Goal: Information Seeking & Learning: Learn about a topic

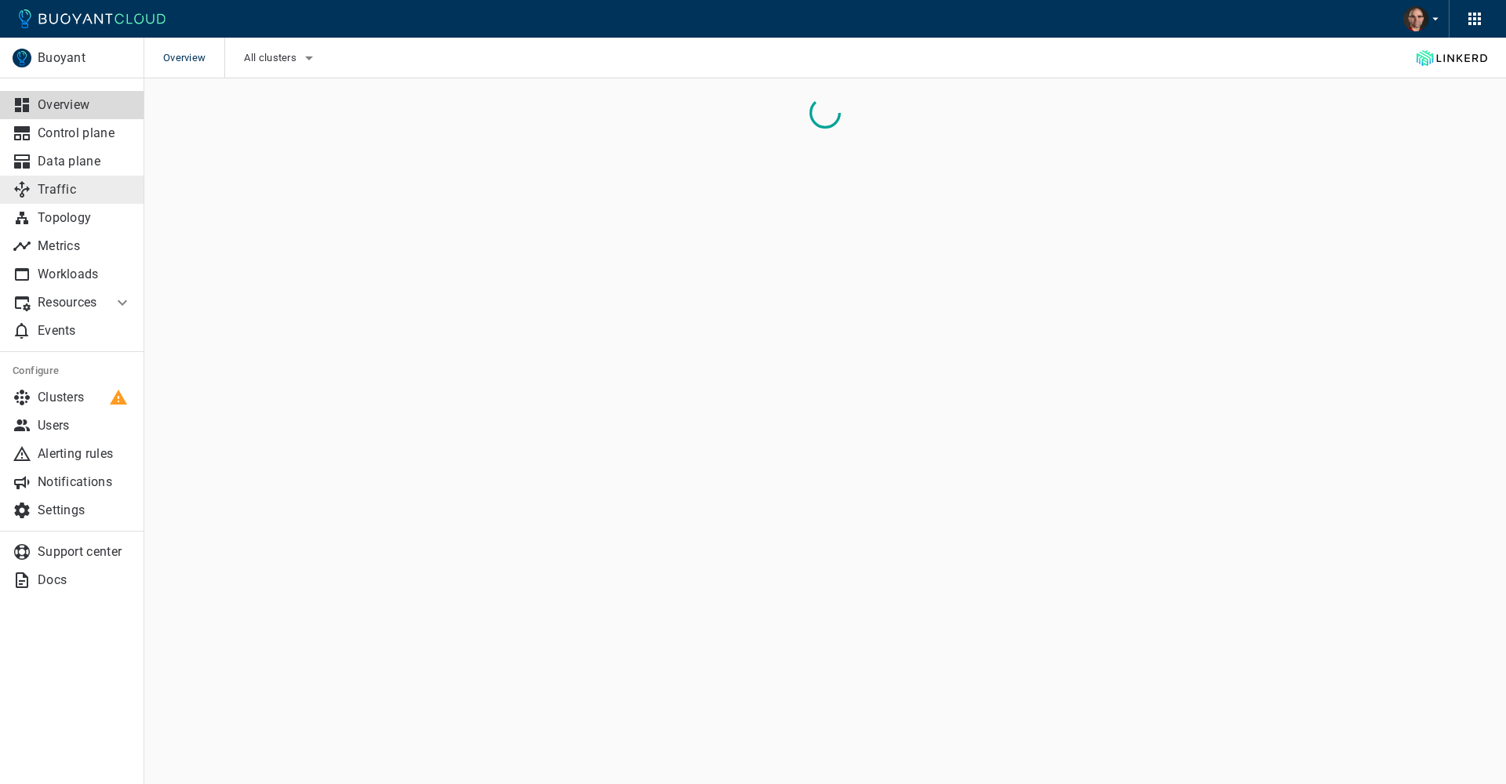
click at [80, 197] on p "Traffic" at bounding box center [85, 190] width 94 height 16
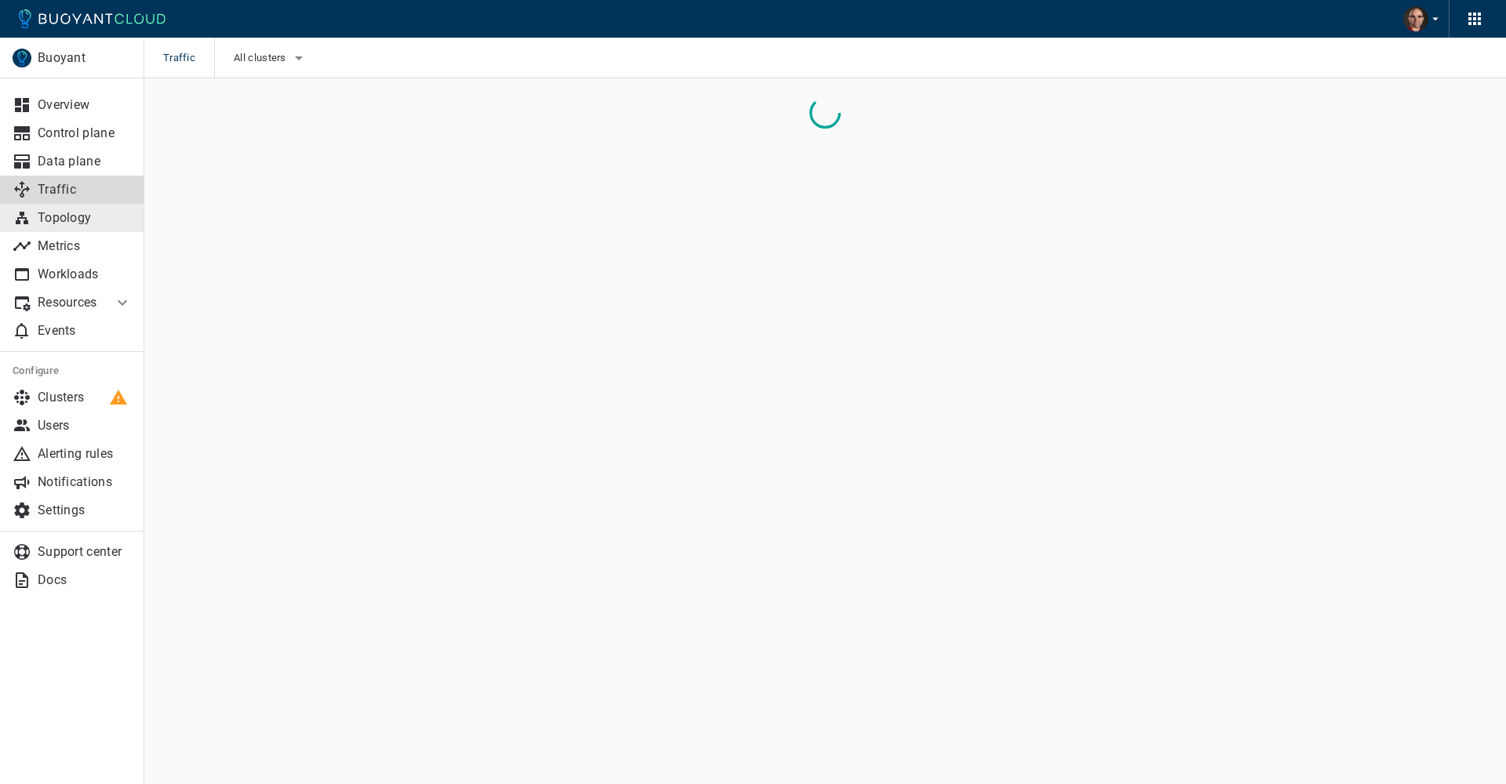
click at [73, 224] on p "Topology" at bounding box center [85, 218] width 94 height 16
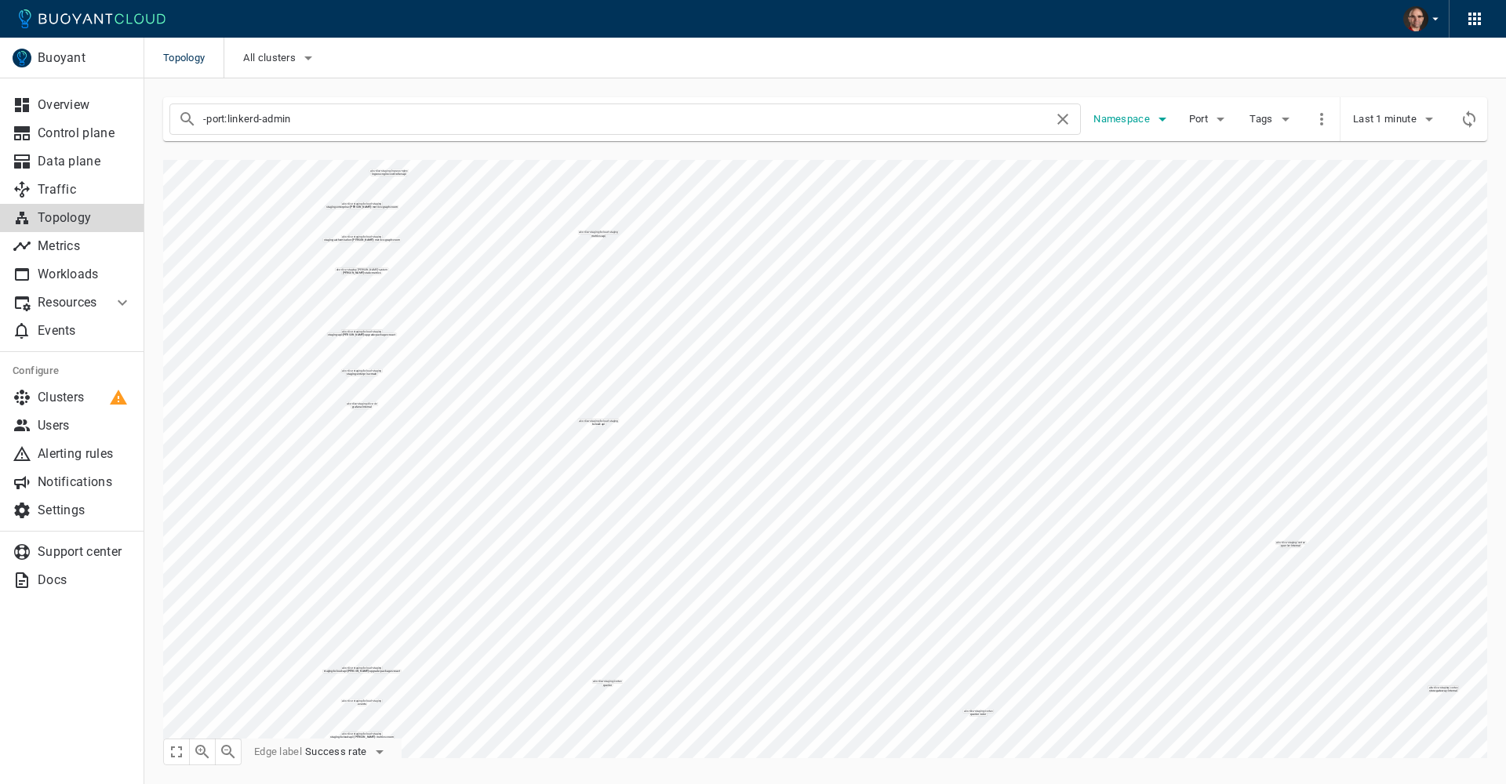
click at [1134, 120] on span "Namespace" at bounding box center [1124, 119] width 60 height 13
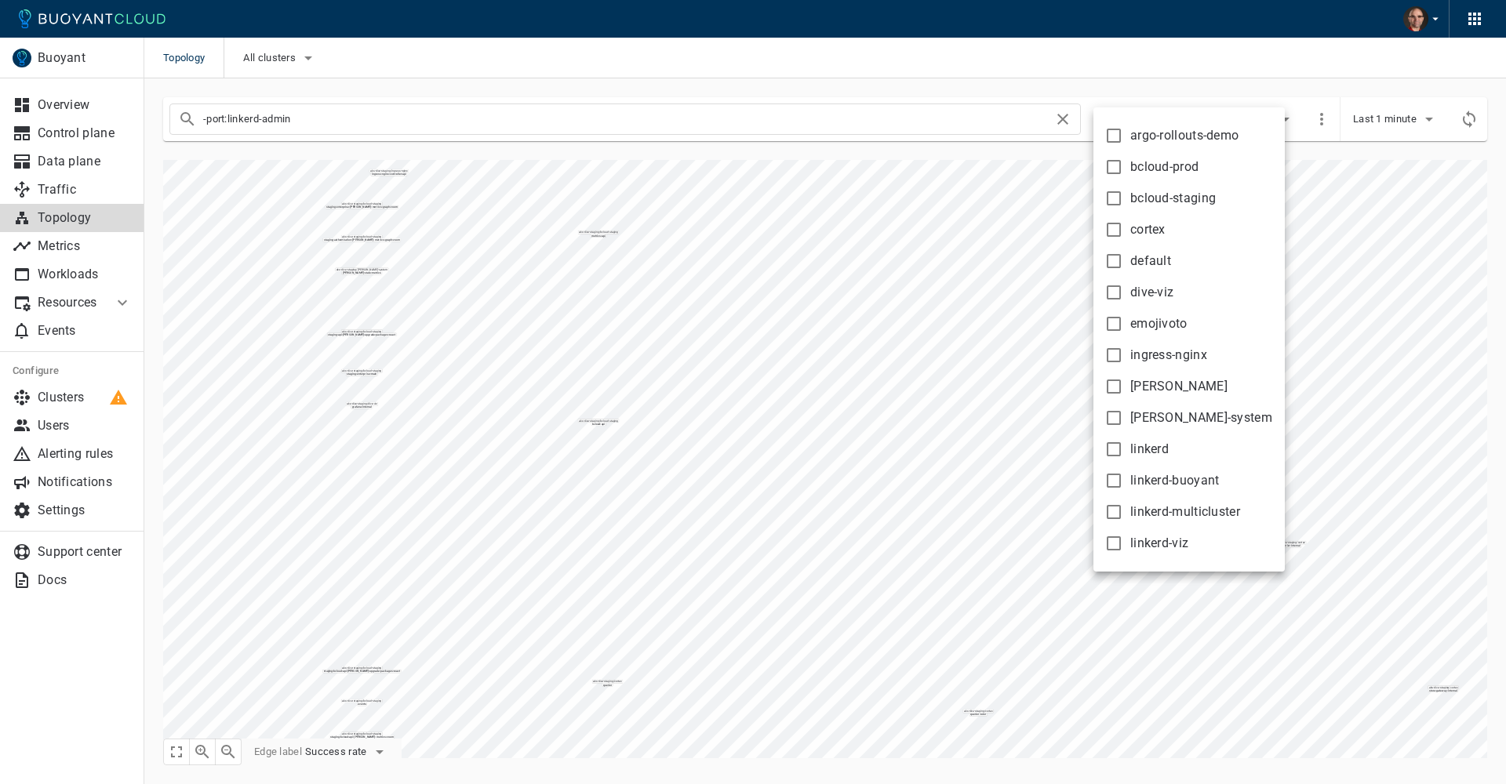
click at [1112, 170] on input "bcloud-prod" at bounding box center [1114, 167] width 19 height 19
checkbox input "true"
click at [691, 301] on div at bounding box center [753, 392] width 1506 height 784
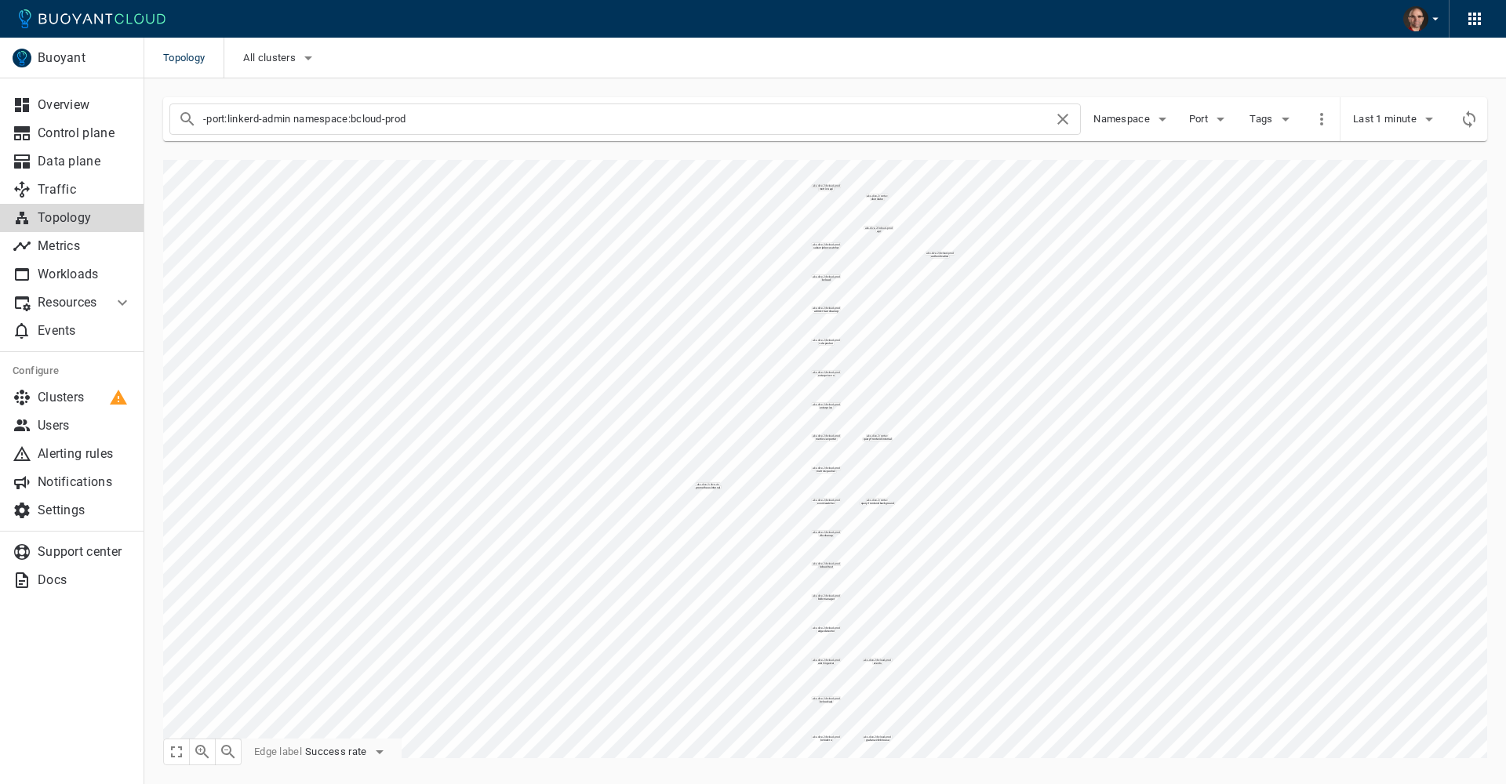
drag, startPoint x: 297, startPoint y: 122, endPoint x: 193, endPoint y: 107, distance: 104.7
click at [203, 113] on input "-port:linkerd-admin namespace:bcloud-prod" at bounding box center [628, 119] width 850 height 22
type input "namespace:bcloud-prod"
checkbox input "false"
type input "namespace:bcloud-prod"
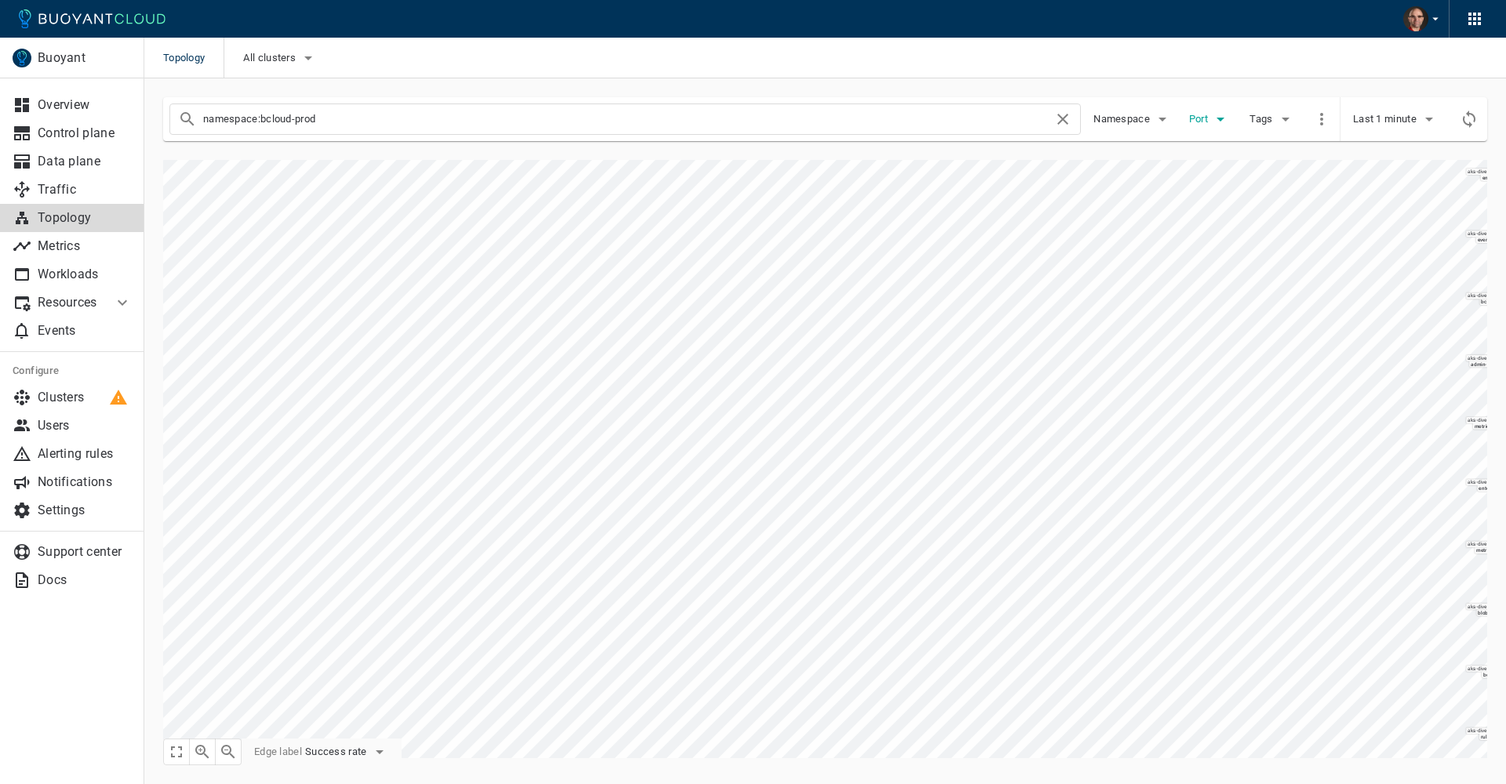
click at [1199, 122] on span "Port" at bounding box center [1200, 119] width 22 height 13
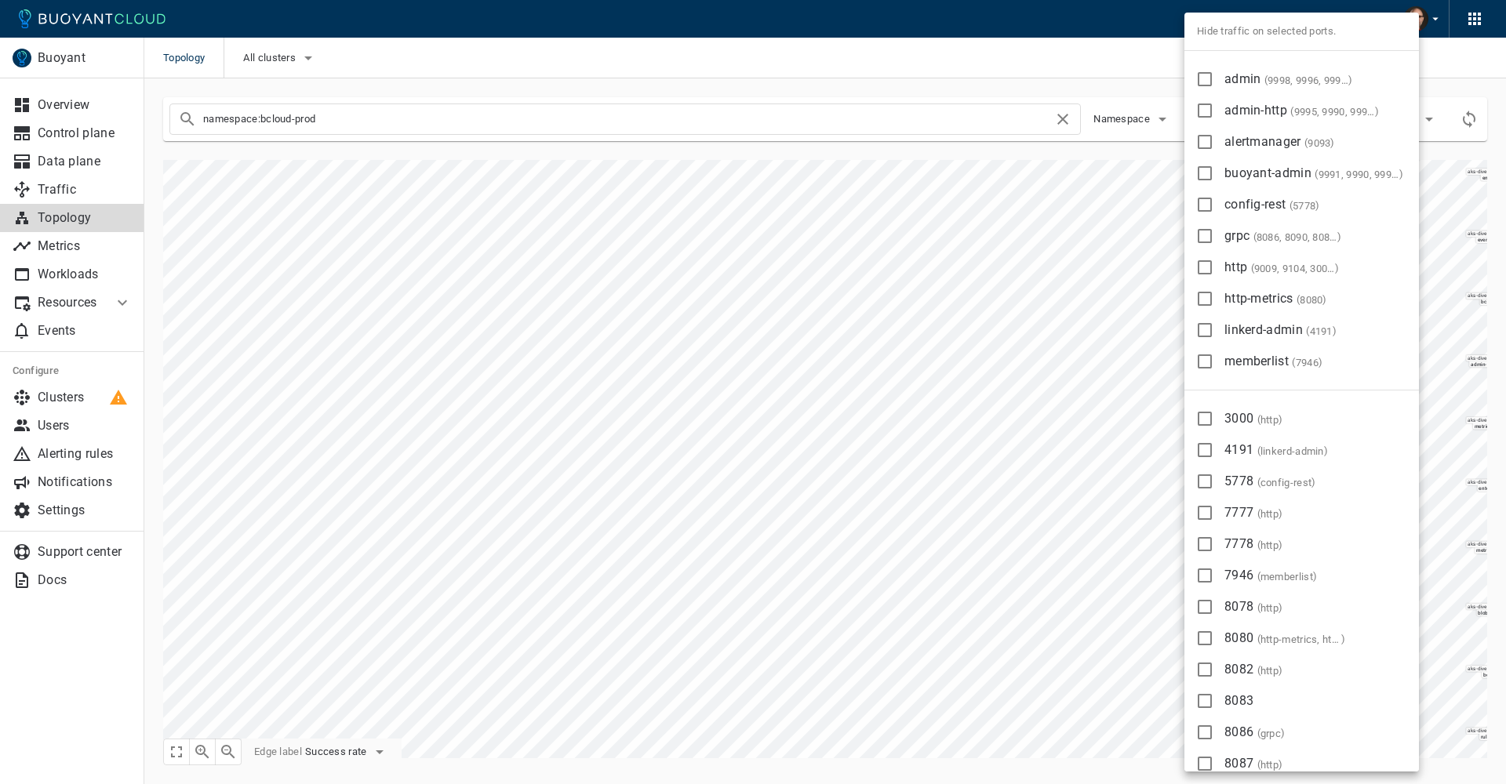
drag, startPoint x: 738, startPoint y: 580, endPoint x: 733, endPoint y: 233, distance: 346.8
click at [733, 233] on div at bounding box center [753, 392] width 1506 height 784
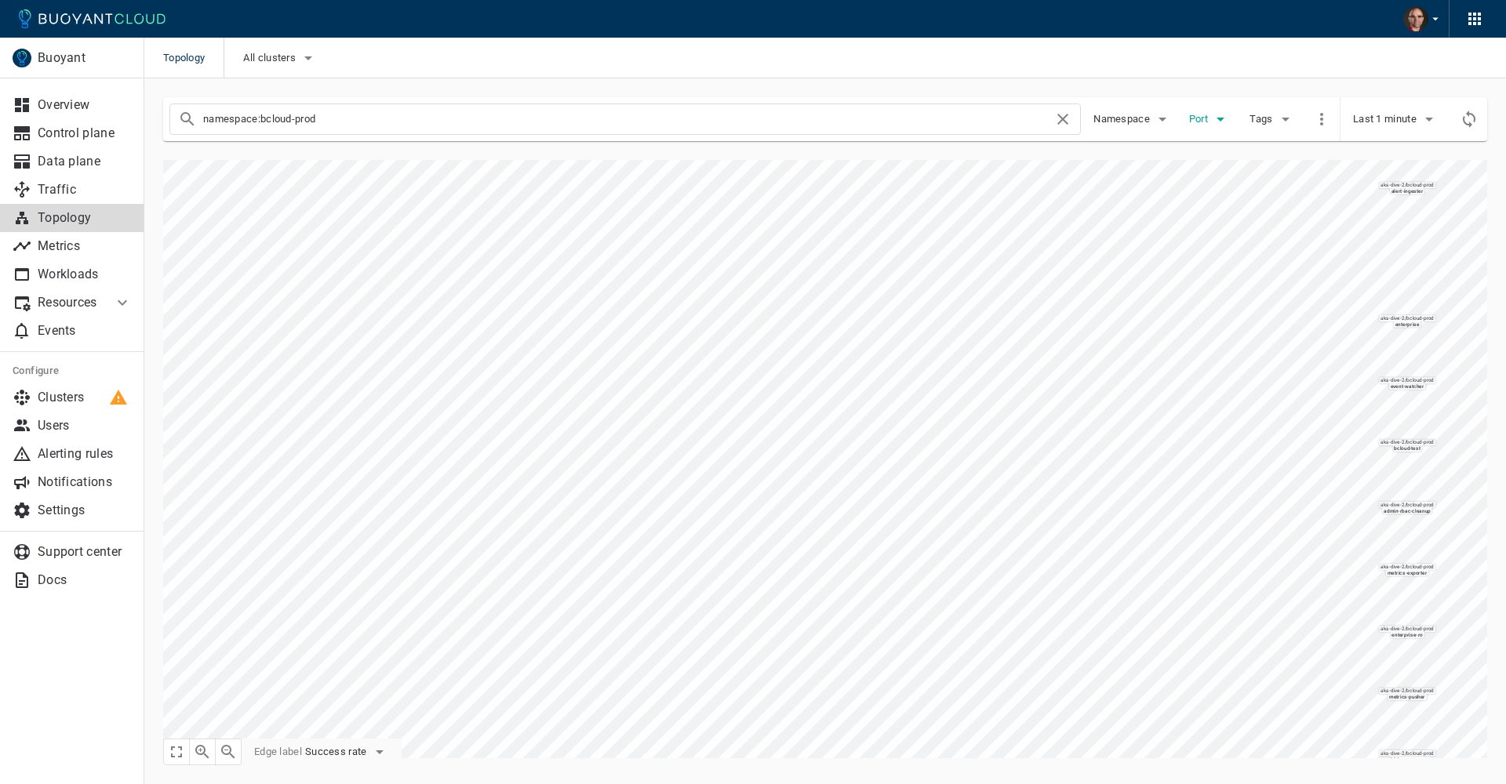
click at [1199, 117] on span "Port" at bounding box center [1200, 119] width 22 height 13
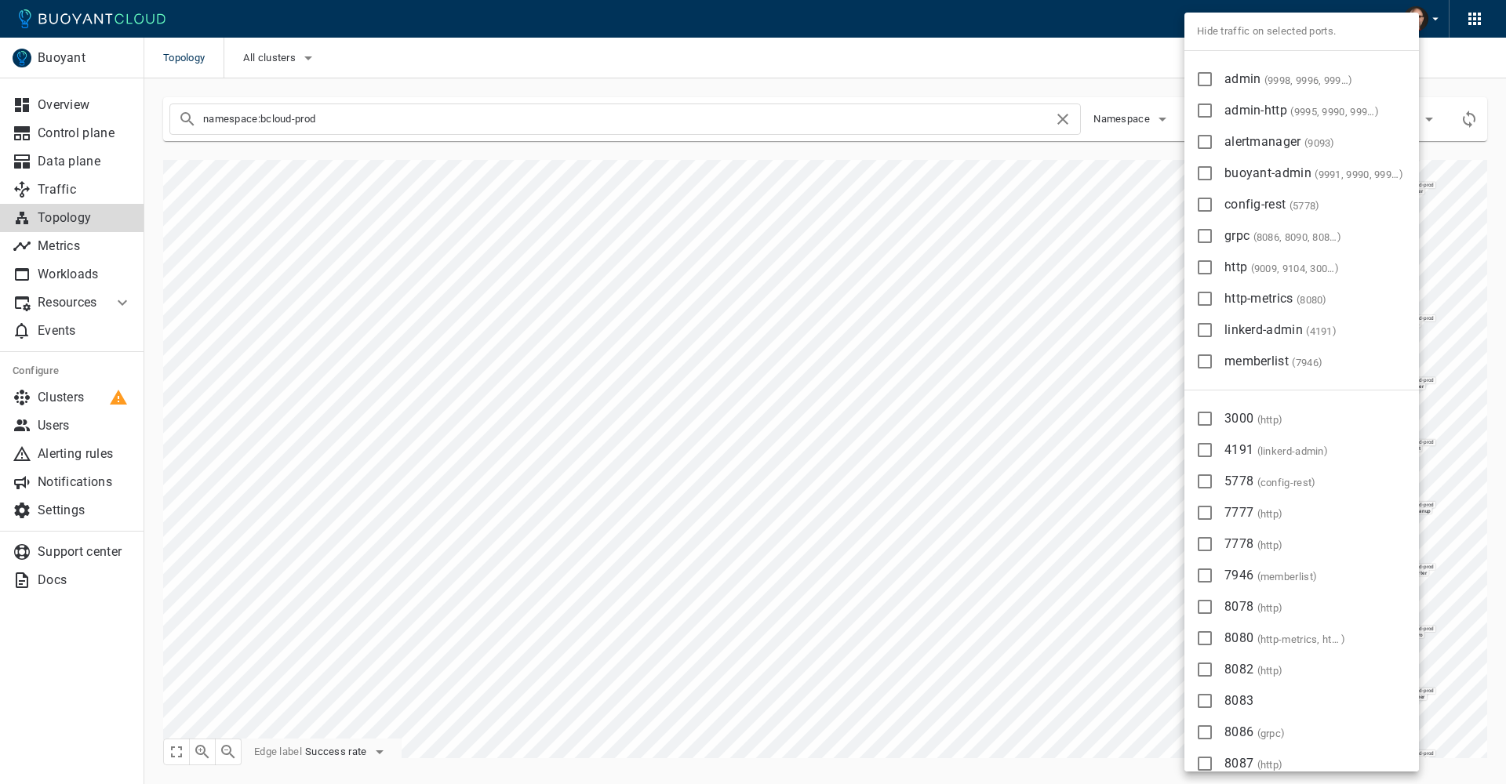
click at [1206, 420] on input "3000 ( http )" at bounding box center [1205, 418] width 19 height 19
checkbox input "true"
type input "namespace:bcloud-prod -port:3000"
drag, startPoint x: 1206, startPoint y: 482, endPoint x: 1207, endPoint y: 497, distance: 14.1
click at [1206, 482] on input "5778 ( config-rest )" at bounding box center [1205, 481] width 19 height 19
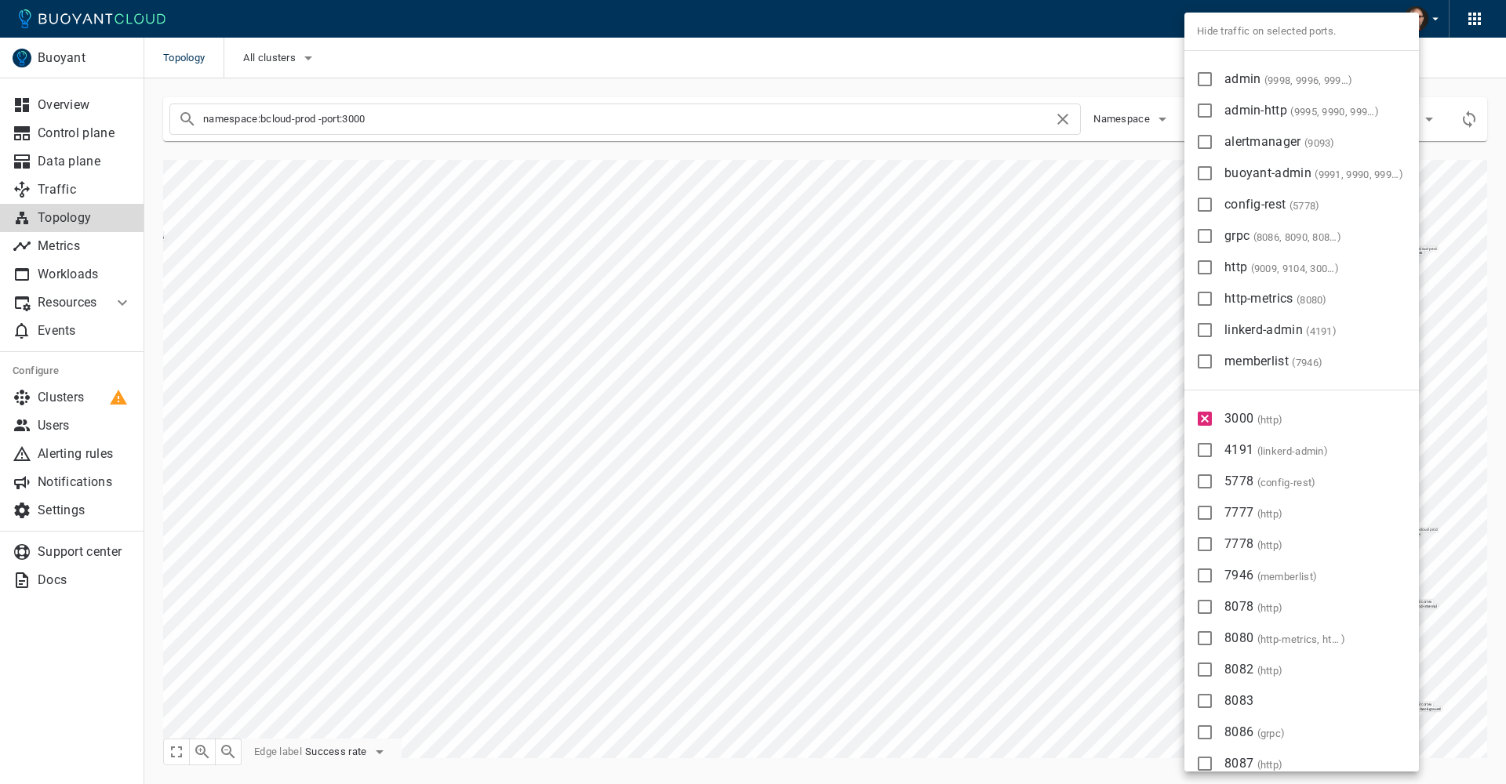
checkbox input "true"
type input "namespace:bcloud-prod -port:3000 -port:5778"
click at [1204, 514] on input "7777 ( http )" at bounding box center [1205, 513] width 19 height 19
checkbox input "true"
type input "namespace:bcloud-prod -port:3000 -port:5778 -port:7777"
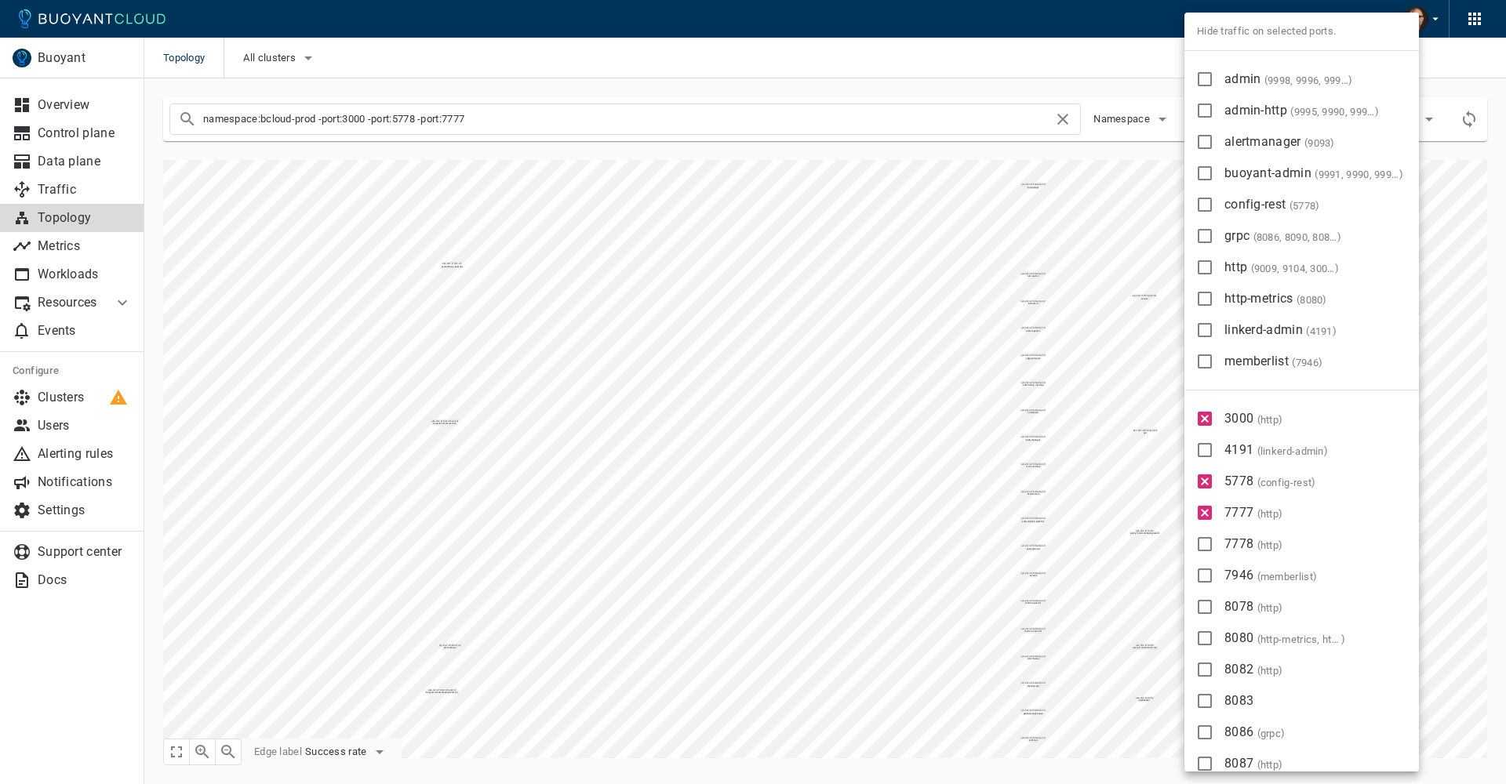
drag, startPoint x: 1205, startPoint y: 539, endPoint x: 1208, endPoint y: 565, distance: 26.1
click at [1205, 540] on input "7778 ( http )" at bounding box center [1205, 544] width 19 height 19
checkbox input "true"
type input "namespace:bcloud-prod -port:3000 -port:5778 -port:7777 -port:7778"
drag, startPoint x: 1205, startPoint y: 581, endPoint x: 1214, endPoint y: 636, distance: 55.7
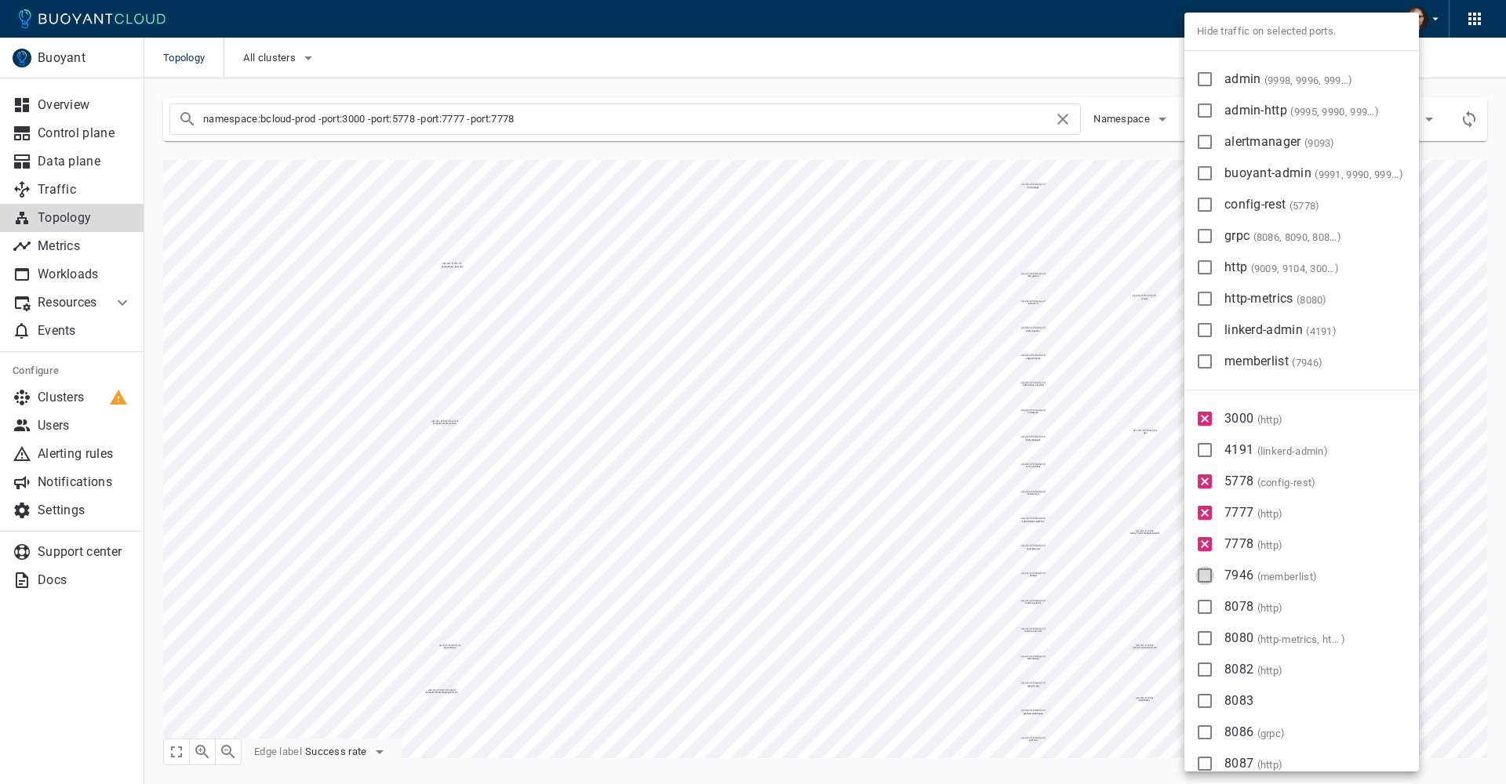
click at [1205, 581] on input "7946 ( memberlist )" at bounding box center [1205, 575] width 19 height 19
checkbox input "true"
type input "namespace:bcloud-prod -port:3000 -port:5778 -port:7777 -port:7778 -port:7946"
click at [1207, 618] on label "8078 ( http )" at bounding box center [1236, 606] width 97 height 31
click at [1207, 617] on input "8078 ( http )" at bounding box center [1205, 607] width 19 height 19
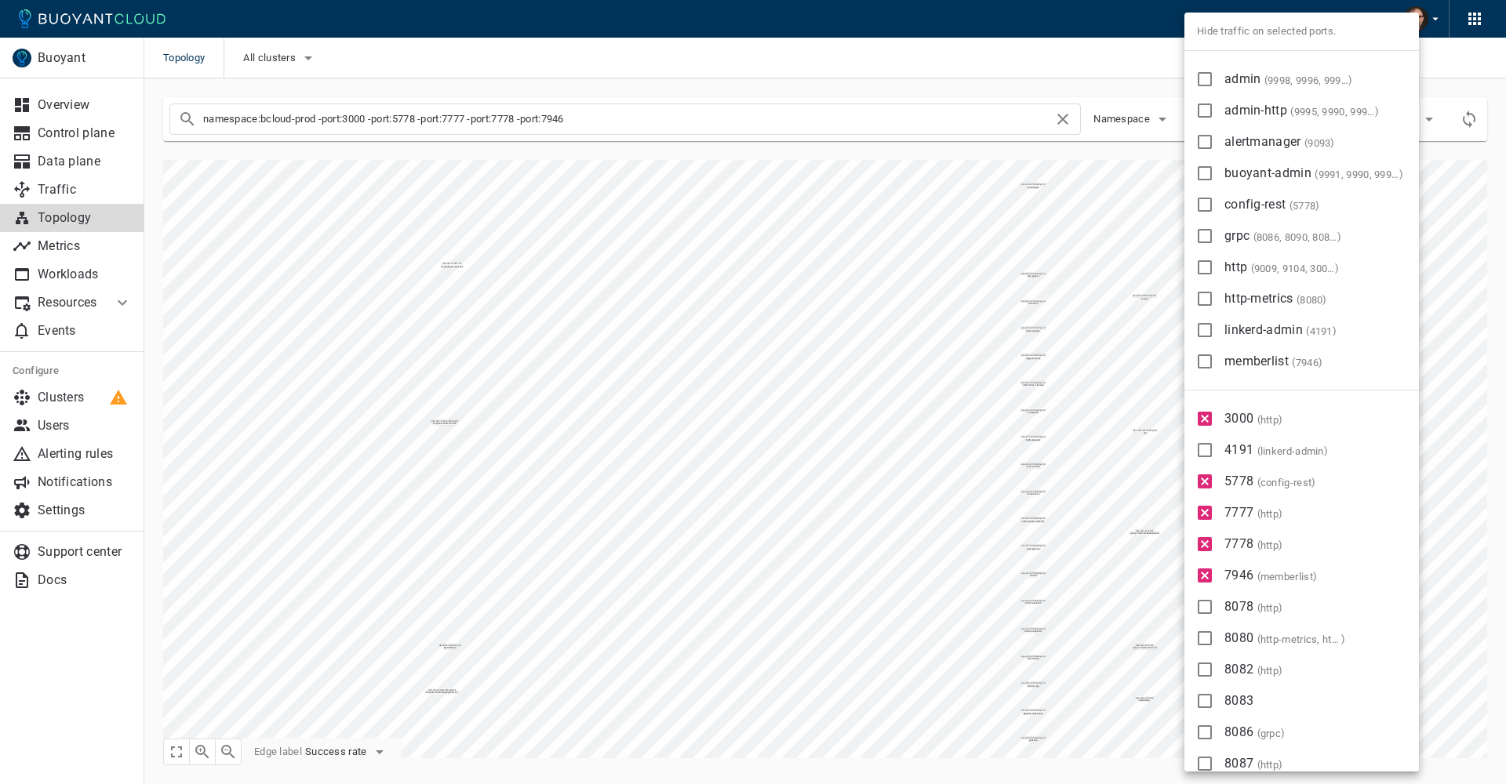
checkbox input "true"
type input "namespace:bcloud-prod -port:3000 -port:5778 -port:7777 -port:7778 -port:7946 -p…"
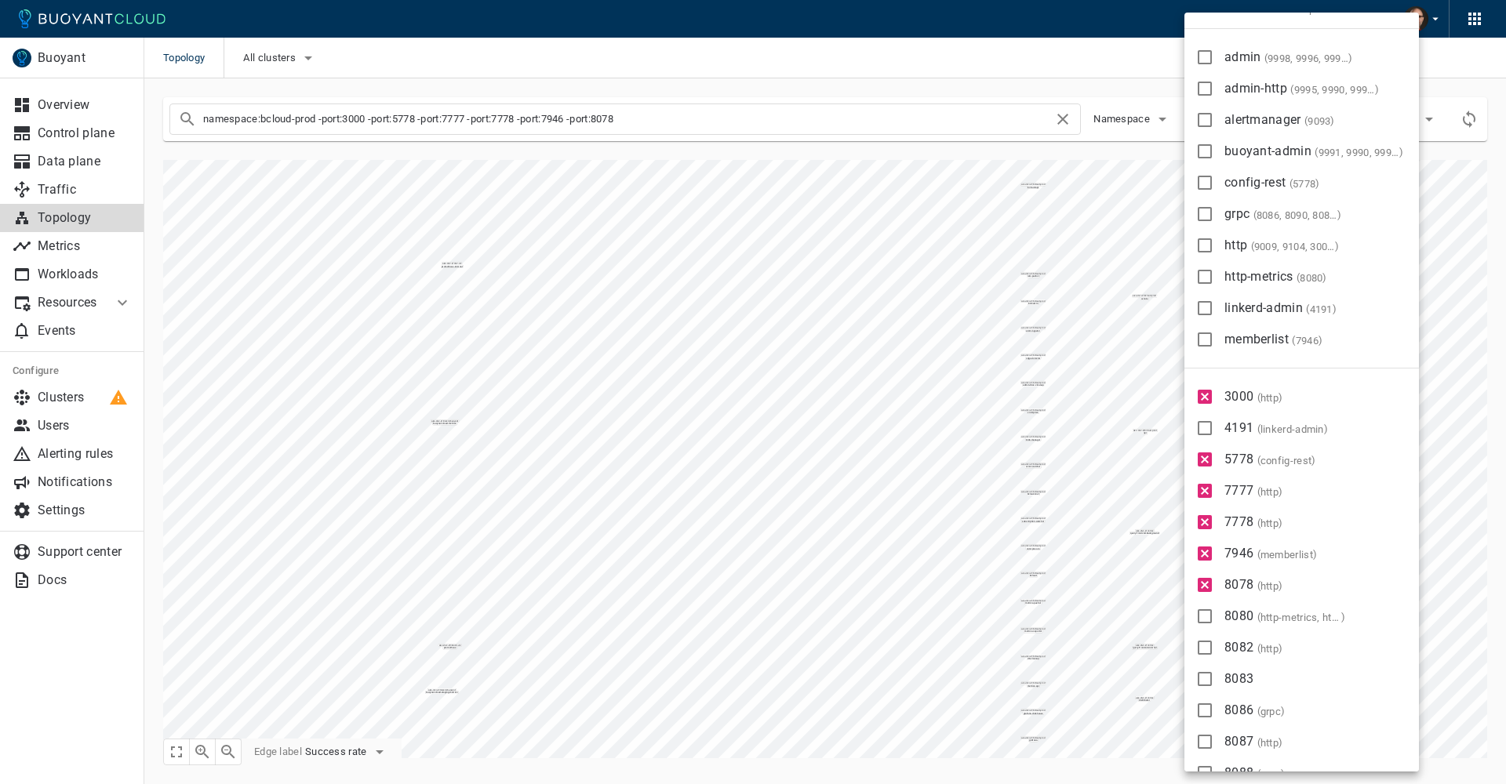
scroll to position [102, 0]
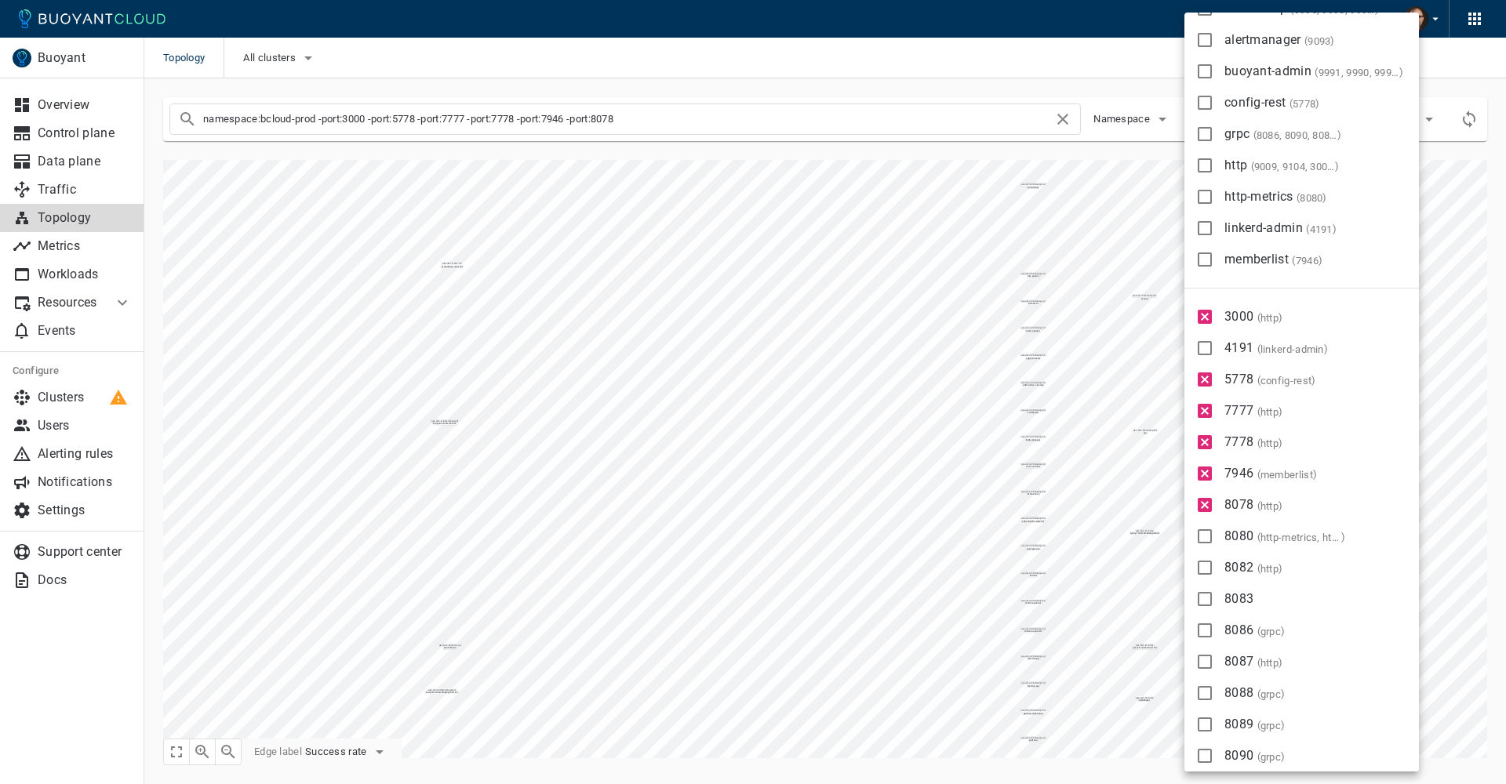
drag, startPoint x: 1203, startPoint y: 537, endPoint x: 1208, endPoint y: 566, distance: 29.5
click at [1203, 538] on input "8080 ( http-metrics, http, grpc )" at bounding box center [1205, 536] width 19 height 19
checkbox input "true"
type input "namespace:bcloud-prod -port:3000 -port:5778 -port:7777 -port:7778 -port:7946 -p…"
drag, startPoint x: 1208, startPoint y: 566, endPoint x: 1211, endPoint y: 598, distance: 31.5
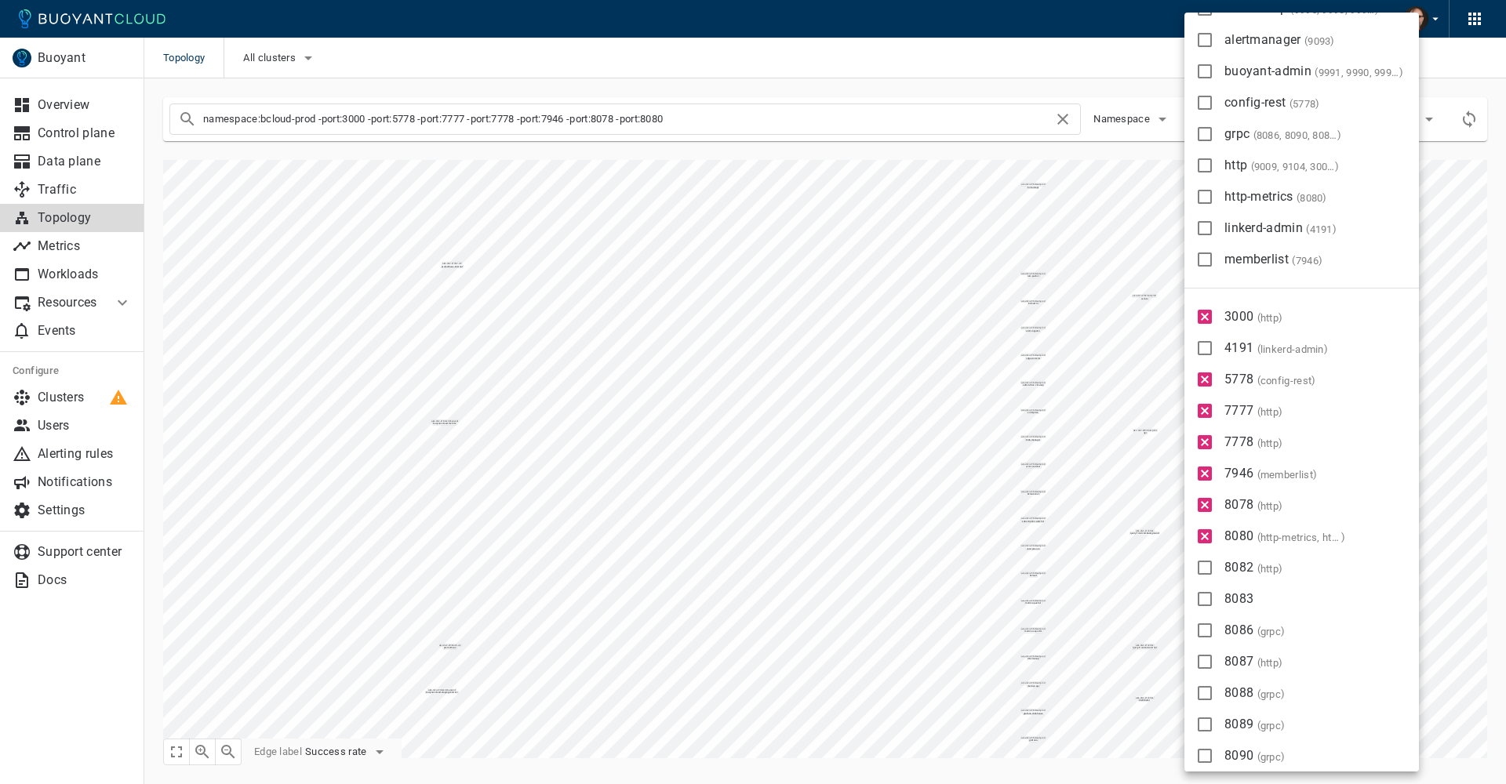
click at [1208, 568] on input "8082 ( http )" at bounding box center [1205, 568] width 19 height 19
checkbox input "true"
type input "namespace:bcloud-prod -port:3000 -port:5778 -port:7777 -port:7778 -port:7946 -p…"
drag, startPoint x: 1209, startPoint y: 602, endPoint x: 1214, endPoint y: 629, distance: 27.1
click at [1209, 602] on input "8083" at bounding box center [1205, 599] width 19 height 19
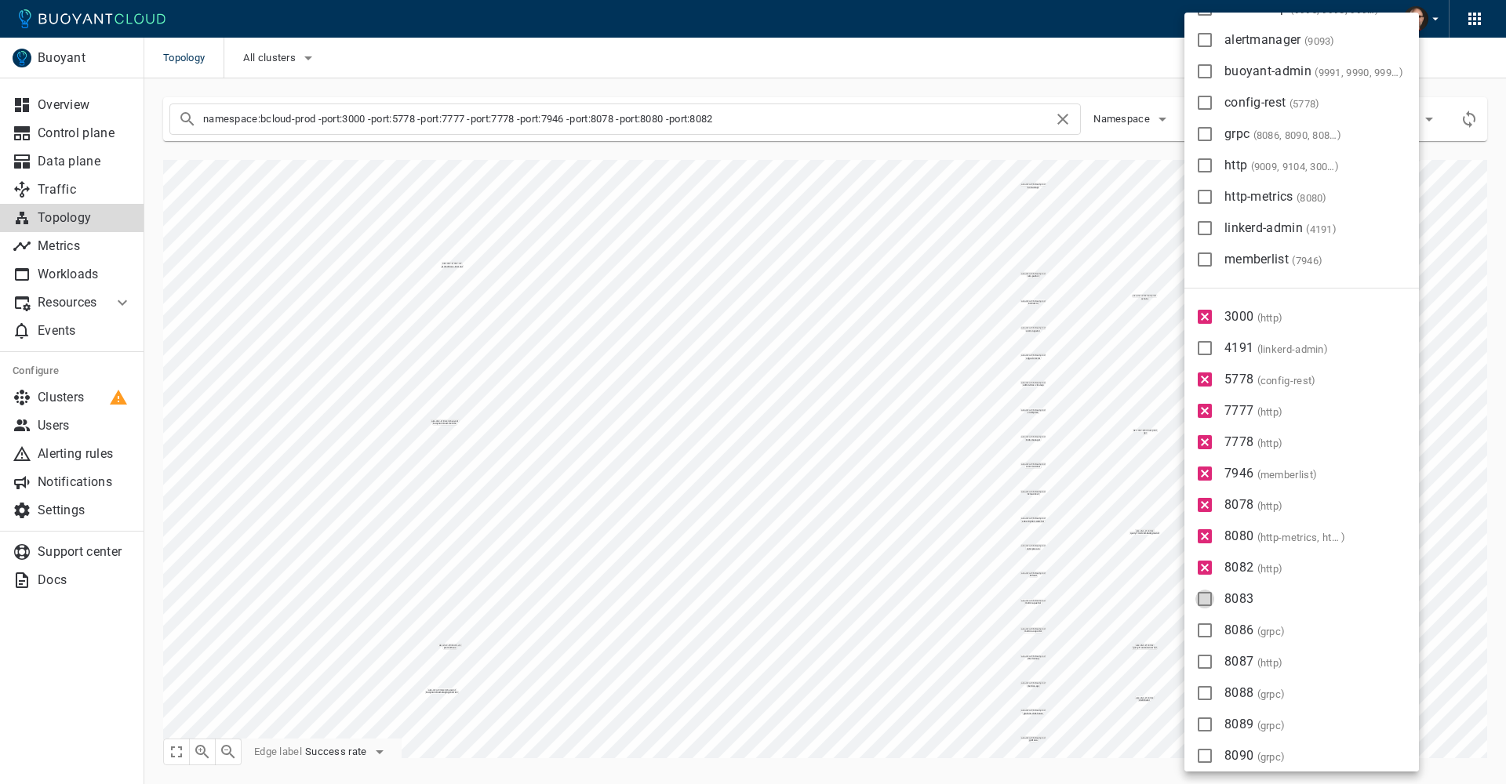
checkbox input "true"
type input "namespace:bcloud-prod -port:3000 -port:5778 -port:7777 -port:7778 -port:7946 -p…"
click at [1214, 629] on input "8086 ( grpc )" at bounding box center [1205, 630] width 19 height 19
checkbox input "true"
type input "namespace:bcloud-prod -port:3000 -port:5778 -port:7777 -port:7778 -port:7946 -p…"
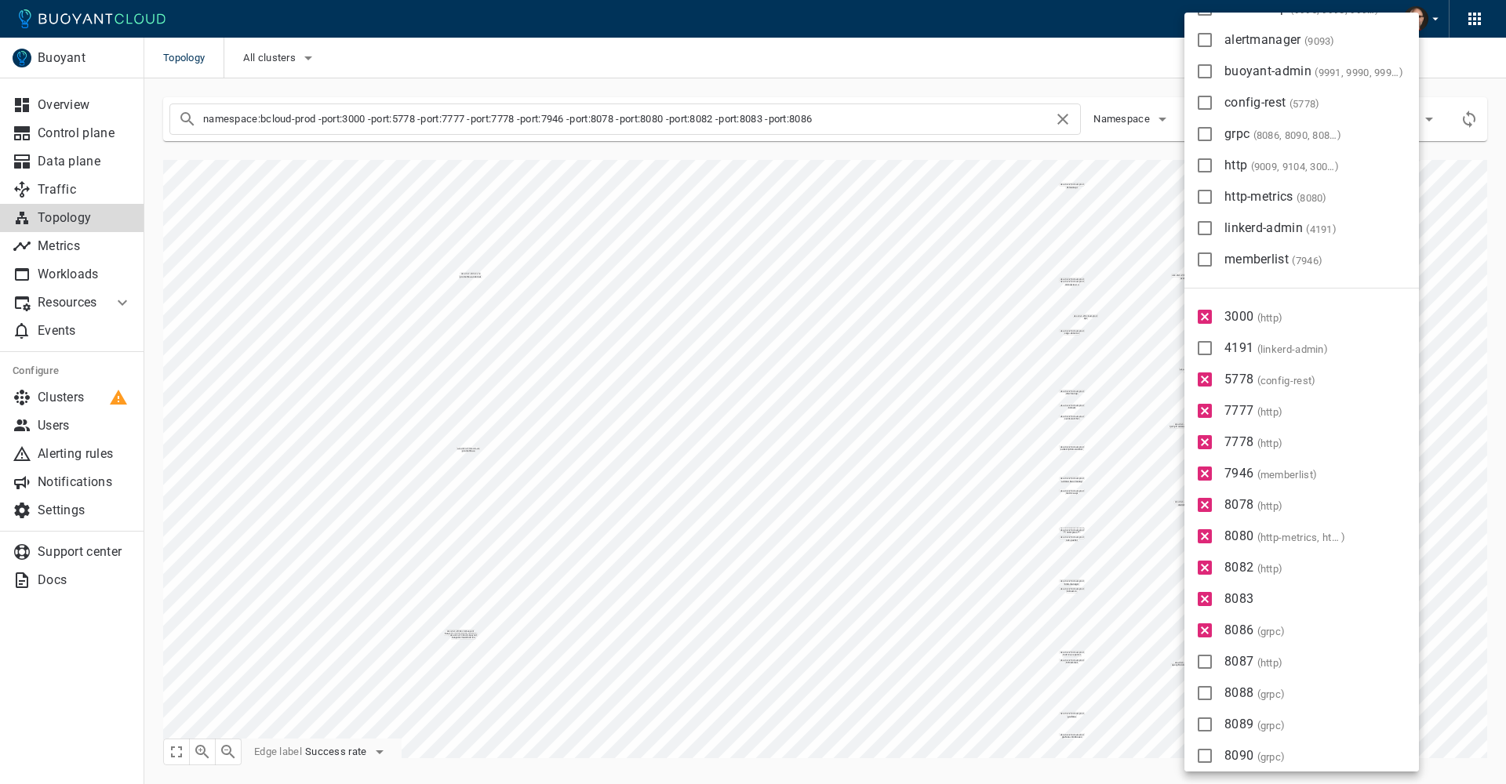
click at [1213, 665] on input "8087 ( http )" at bounding box center [1205, 662] width 19 height 19
checkbox input "true"
type input "namespace:bcloud-prod -port:3000 -port:5778 -port:7777 -port:7778 -port:7946 -p…"
click at [1206, 691] on input "8088 ( grpc )" at bounding box center [1205, 693] width 19 height 19
checkbox input "true"
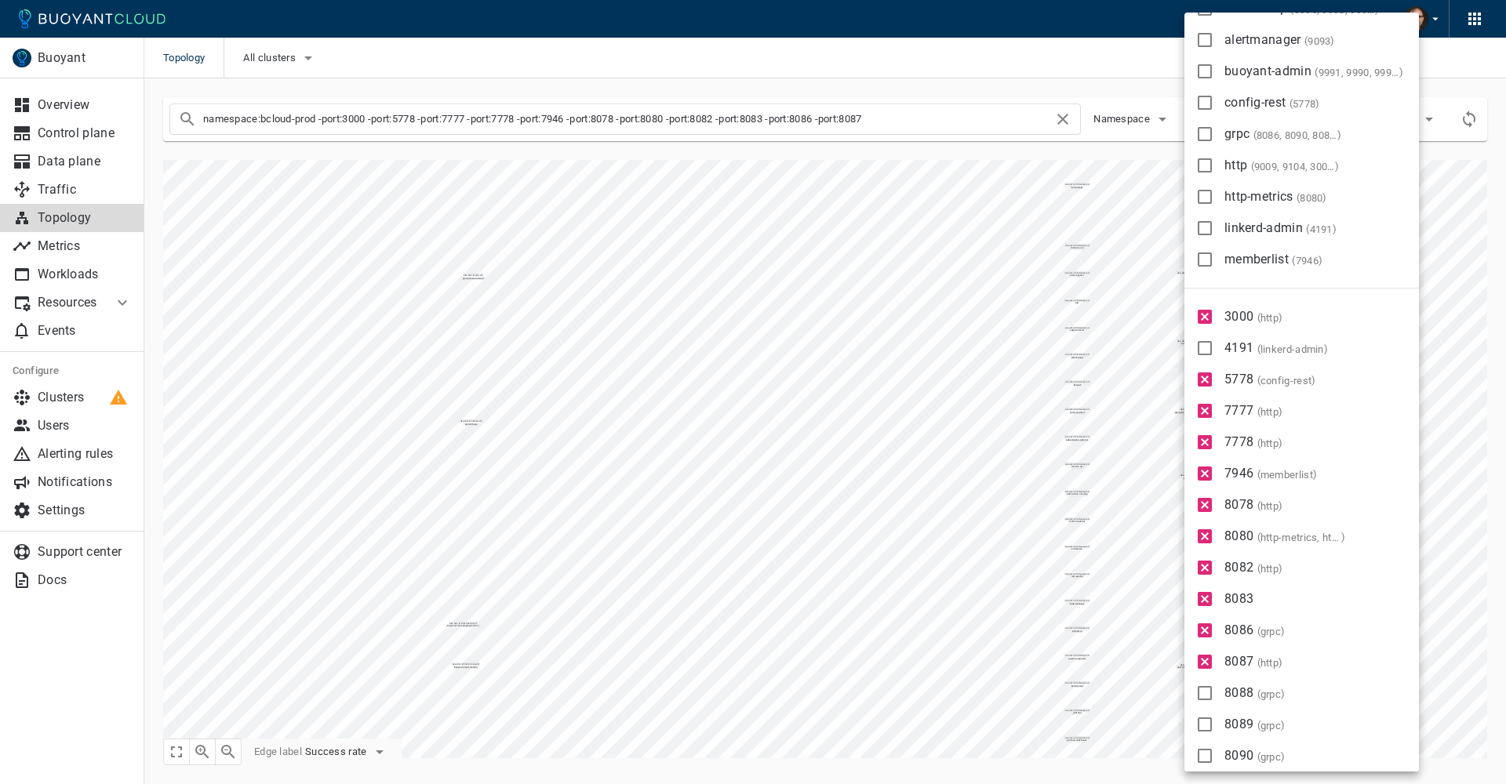
type input "namespace:bcloud-prod -port:3000 -port:5778 -port:7777 -port:7778 -port:7946 -p…"
drag, startPoint x: 1201, startPoint y: 729, endPoint x: 1216, endPoint y: 759, distance: 34.0
click at [1202, 730] on input "8089 ( grpc )" at bounding box center [1205, 724] width 19 height 19
checkbox input "true"
type input "namespace:bcloud-prod -port:3000 -port:5778 -port:7777 -port:7778 -port:7946 -p…"
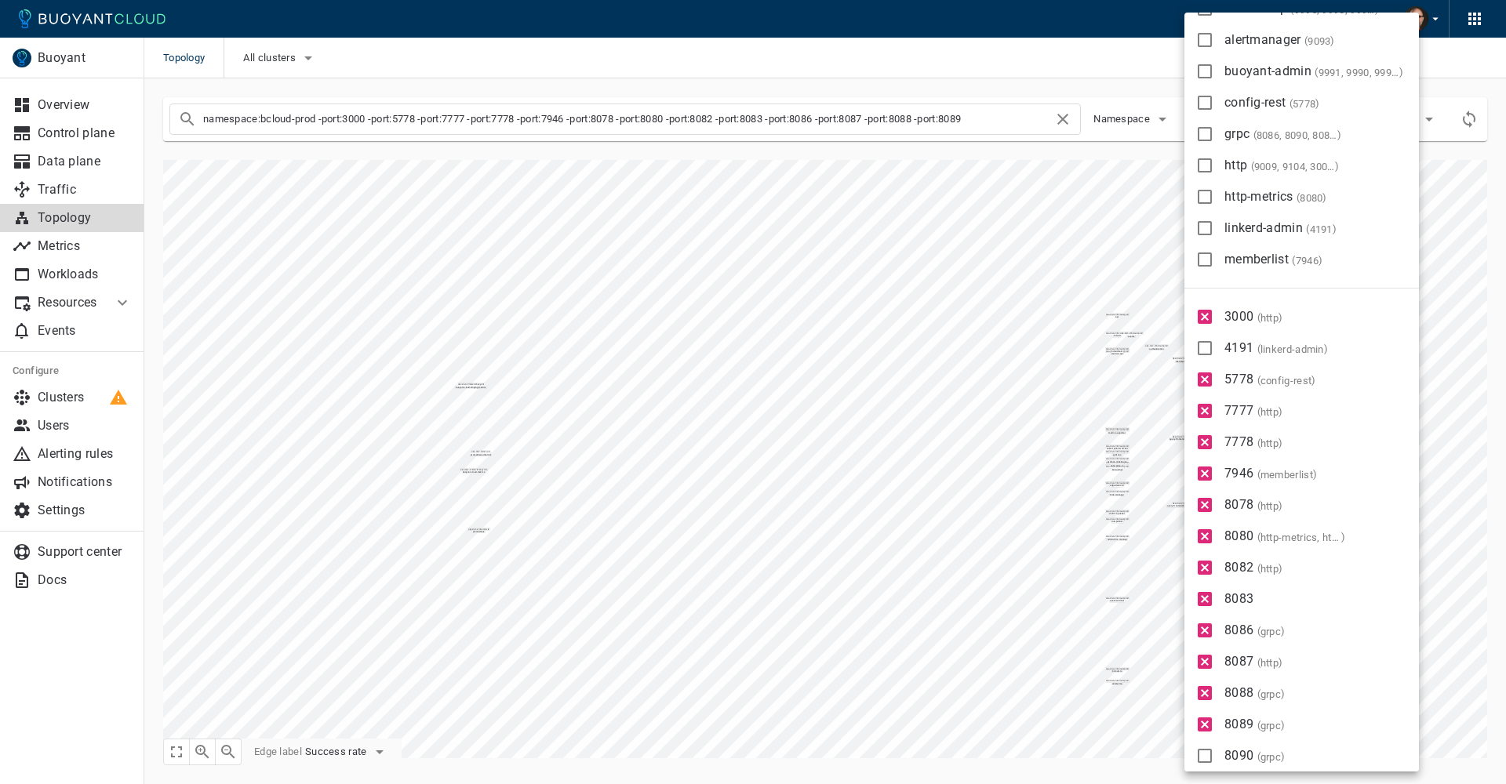
click at [1216, 759] on label "8090 ( grpc )" at bounding box center [1238, 756] width 100 height 31
click at [1214, 759] on input "8090 ( grpc )" at bounding box center [1205, 756] width 19 height 19
checkbox input "true"
type input "namespace:bcloud-prod -port:3000 -port:5778 -port:7777 -port:7778 -port:7946 -p…"
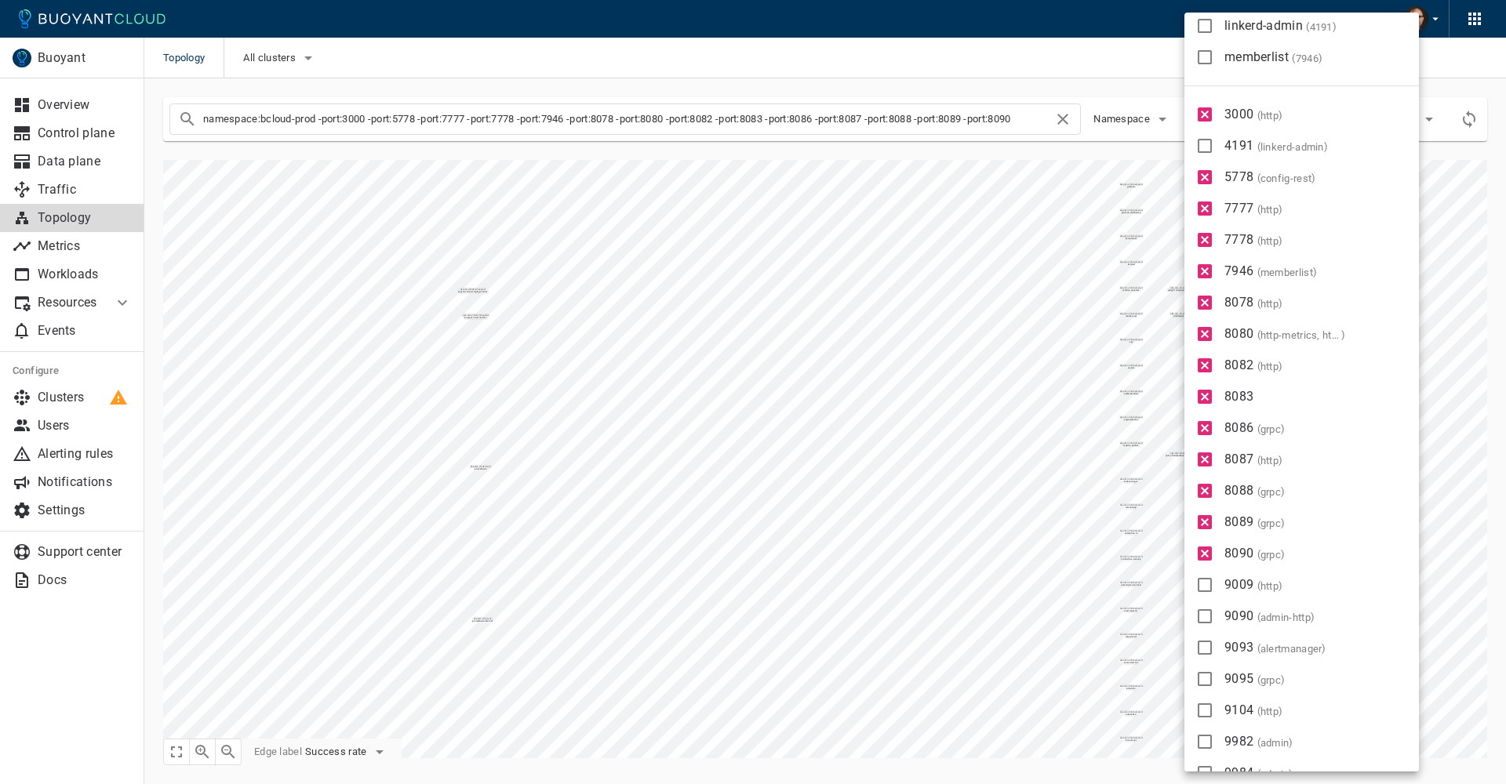
scroll to position [438, 0]
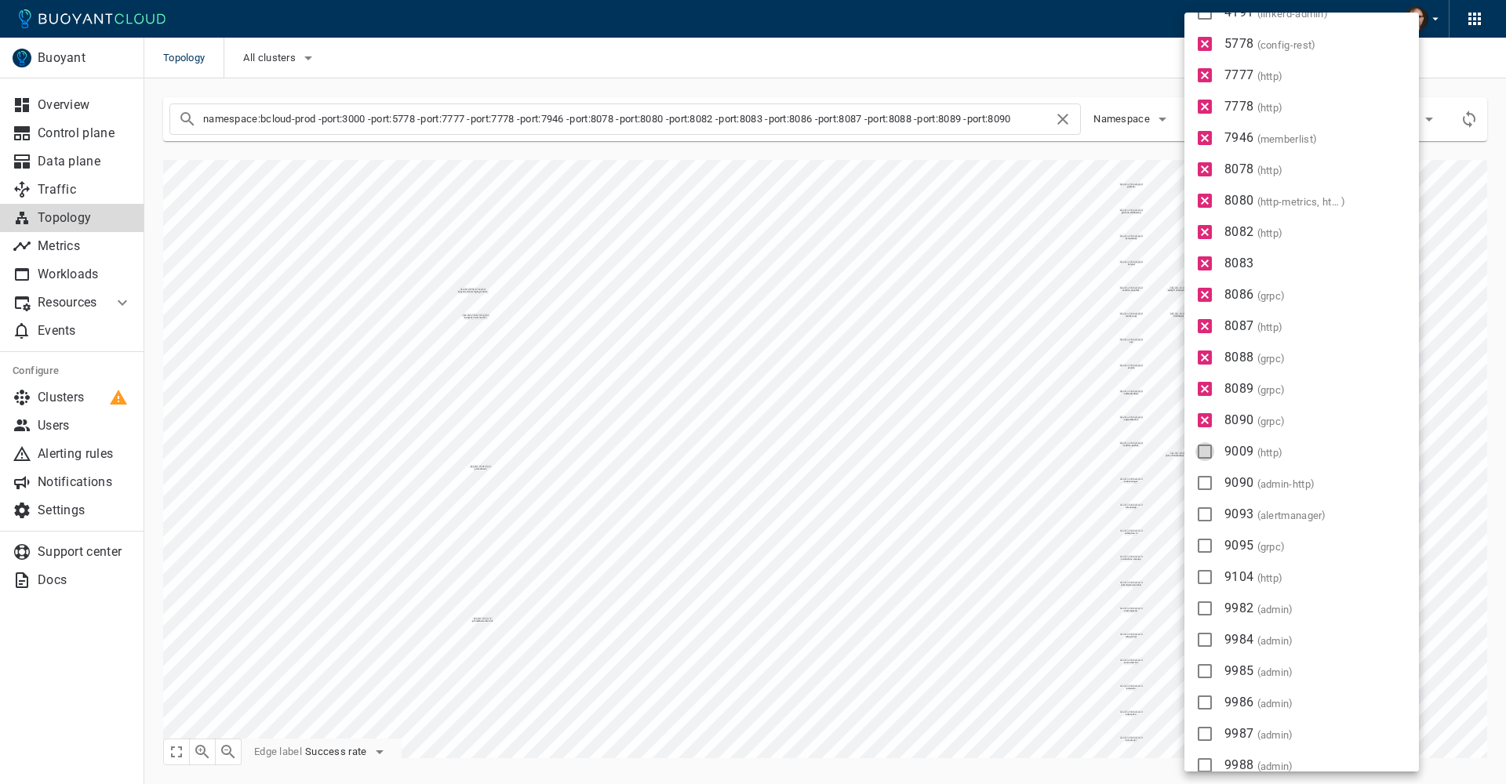
drag, startPoint x: 1209, startPoint y: 453, endPoint x: 1209, endPoint y: 484, distance: 31.4
click at [1209, 454] on input "9009 ( http )" at bounding box center [1205, 451] width 19 height 19
checkbox input "true"
type input "namespace:bcloud-prod -port:3000 -port:5778 -port:7777 -port:7778 -port:7946 -p…"
click at [1209, 484] on input "9090 ( admin-http )" at bounding box center [1205, 483] width 19 height 19
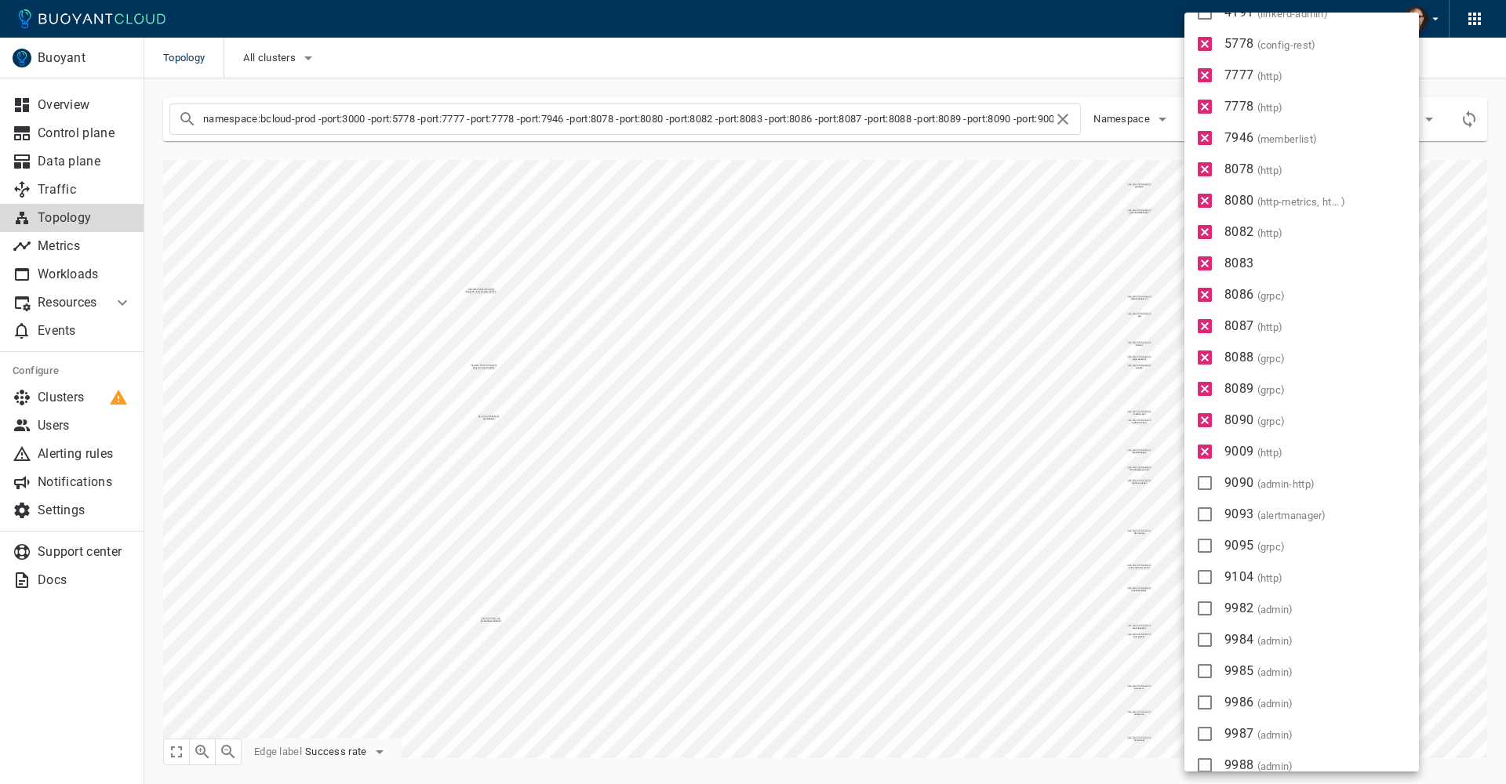
checkbox input "true"
type input "namespace:bcloud-prod -port:3000 -port:5778 -port:7777 -port:7778 -port:7946 -p…"
click at [1207, 509] on input "9093 ( alertmanager )" at bounding box center [1205, 514] width 19 height 19
checkbox input "true"
type input "namespace:bcloud-prod -port:3000 -port:5778 -port:7777 -port:7778 -port:7946 -p…"
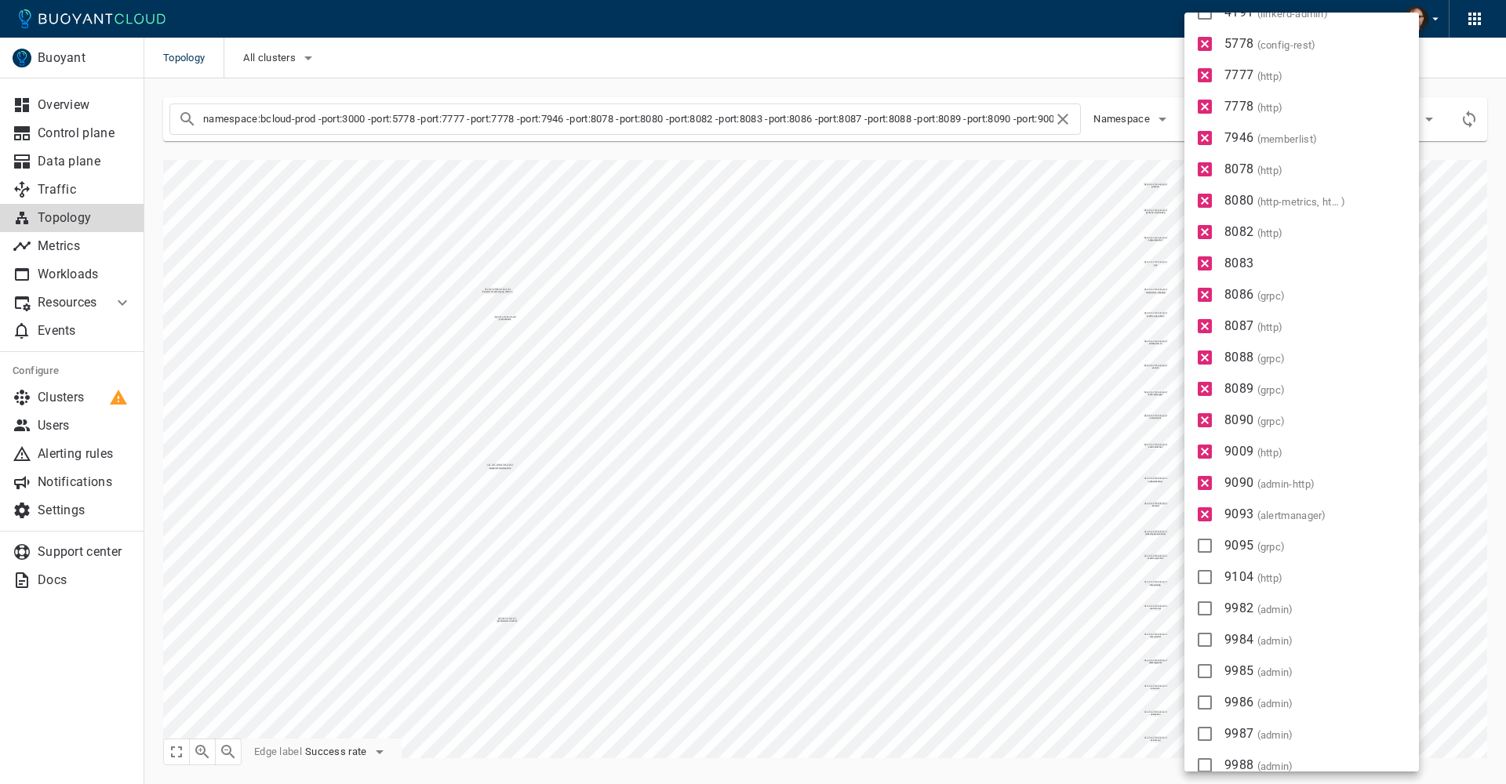
click at [1210, 546] on input "9095 ( grpc )" at bounding box center [1205, 546] width 19 height 19
checkbox input "true"
type input "namespace:bcloud-prod -port:3000 -port:5778 -port:7777 -port:7778 -port:7946 -p…"
click at [1202, 576] on input "9104 ( http )" at bounding box center [1205, 577] width 19 height 19
checkbox input "true"
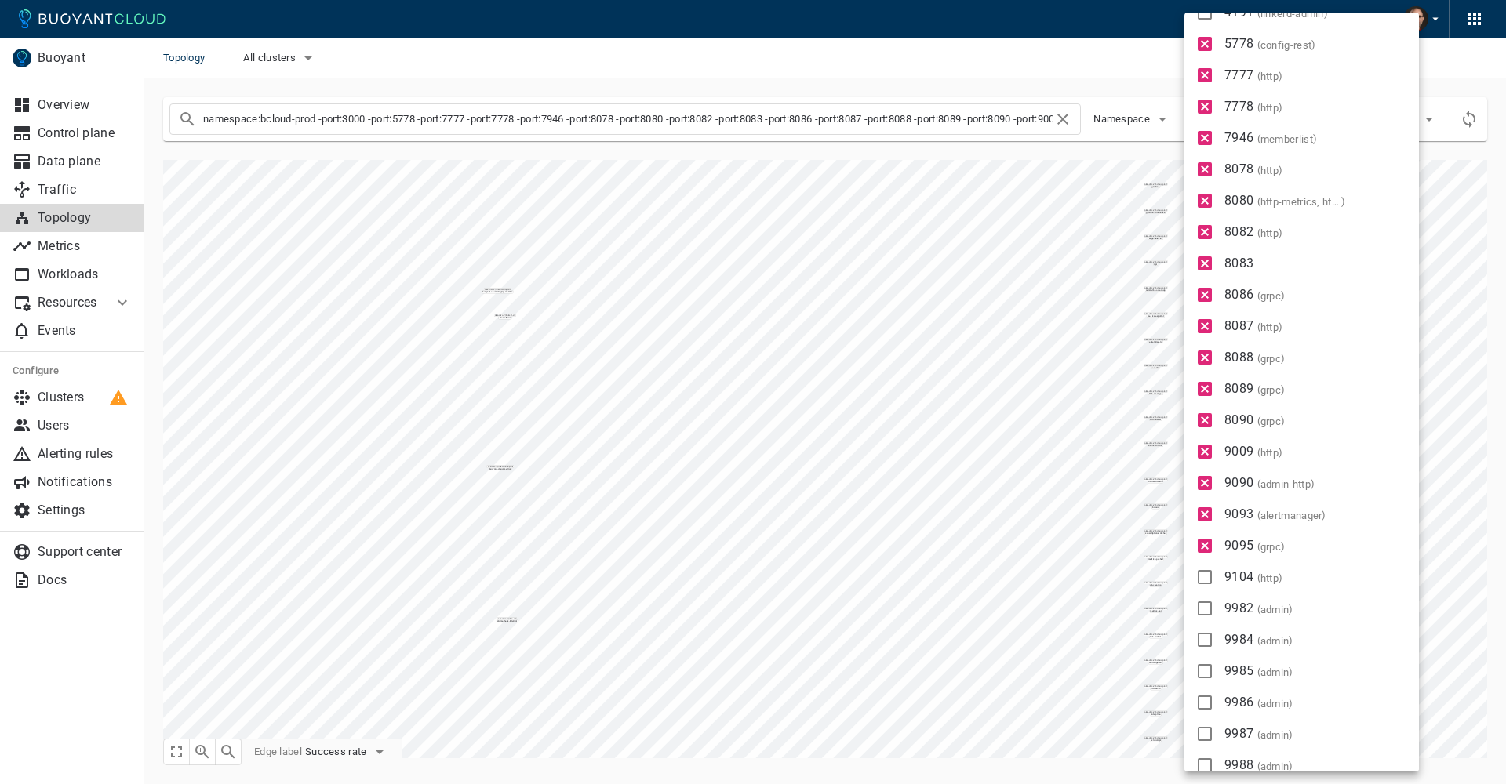
type input "namespace:bcloud-prod -port:3000 -port:5778 -port:7777 -port:7778 -port:7946 -p…"
click at [1210, 611] on input "9982 ( admin )" at bounding box center [1205, 608] width 19 height 19
checkbox input "true"
type input "namespace:bcloud-prod -port:3000 -port:5778 -port:7777 -port:7778 -port:7946 -p…"
click at [1211, 644] on input "9984 ( admin )" at bounding box center [1205, 640] width 19 height 19
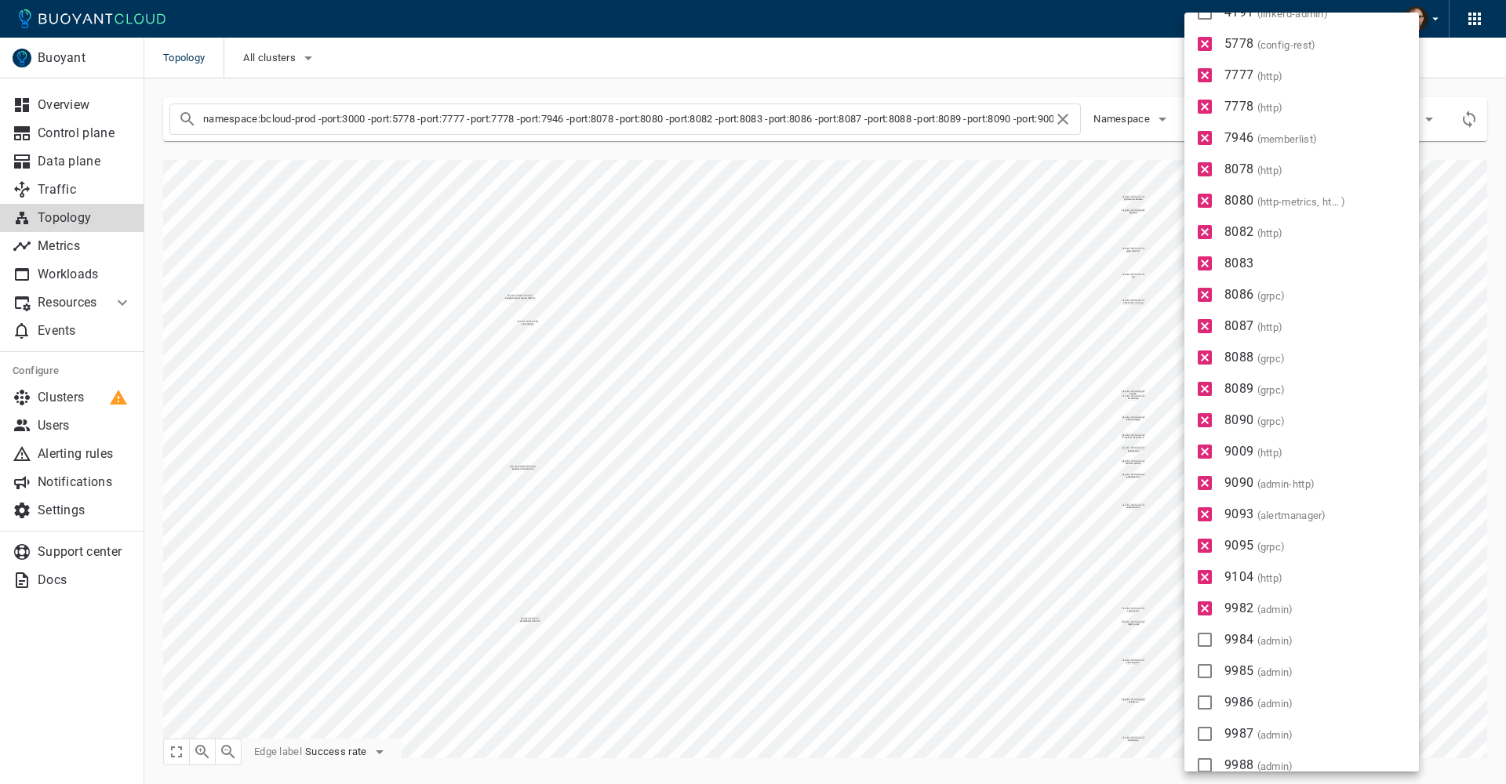
checkbox input "true"
type input "namespace:bcloud-prod -port:3000 -port:5778 -port:7777 -port:7778 -port:7946 -p…"
click at [1209, 672] on input "9985 ( admin )" at bounding box center [1205, 671] width 19 height 19
checkbox input "true"
type input "namespace:bcloud-prod -port:3000 -port:5778 -port:7777 -port:7778 -port:7946 -p…"
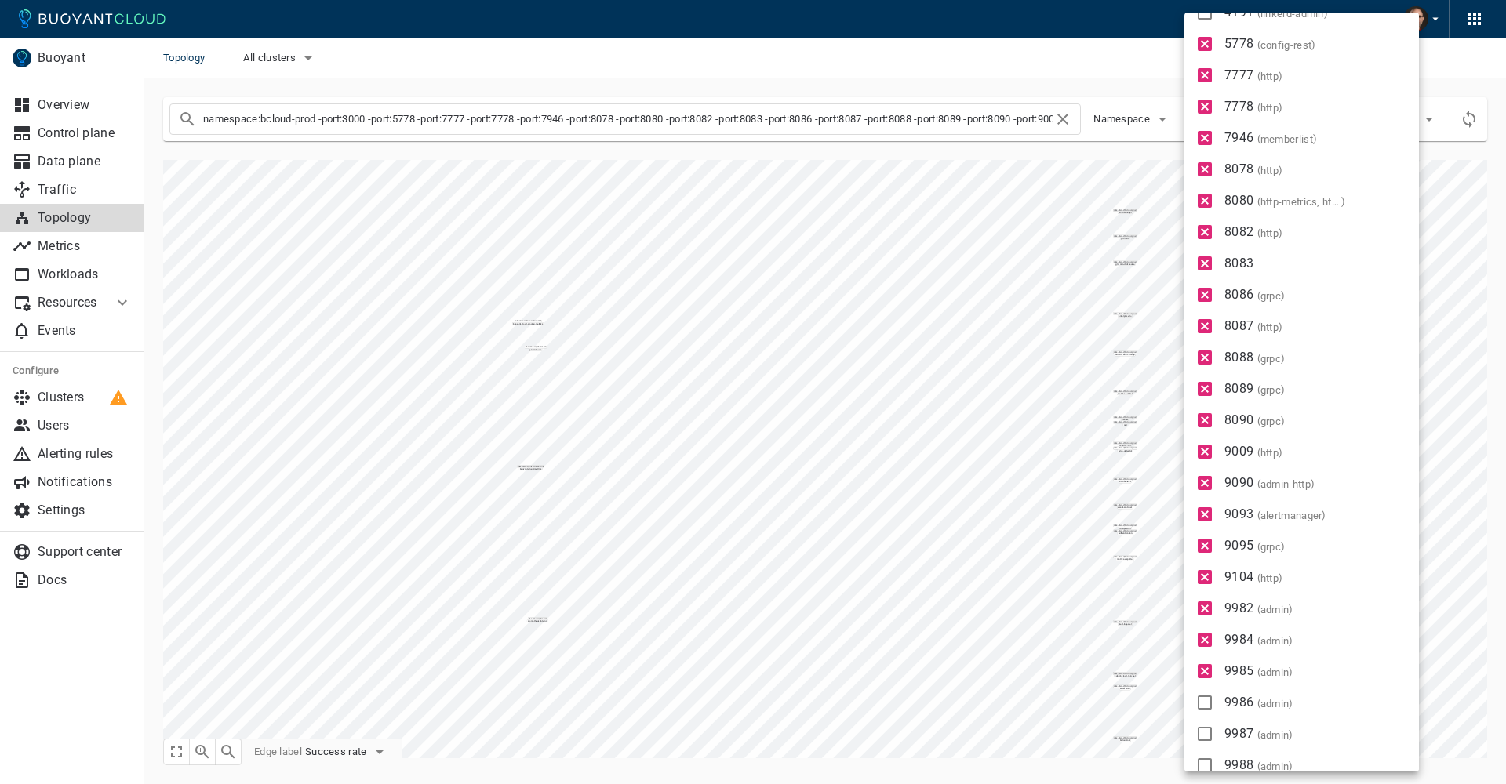
click at [1212, 702] on input "9986 ( admin )" at bounding box center [1205, 702] width 19 height 19
checkbox input "true"
type input "namespace:bcloud-prod -port:3000 -port:5778 -port:7777 -port:7778 -port:7946 -p…"
click at [1207, 737] on input "9987 ( admin )" at bounding box center [1205, 734] width 19 height 19
checkbox input "true"
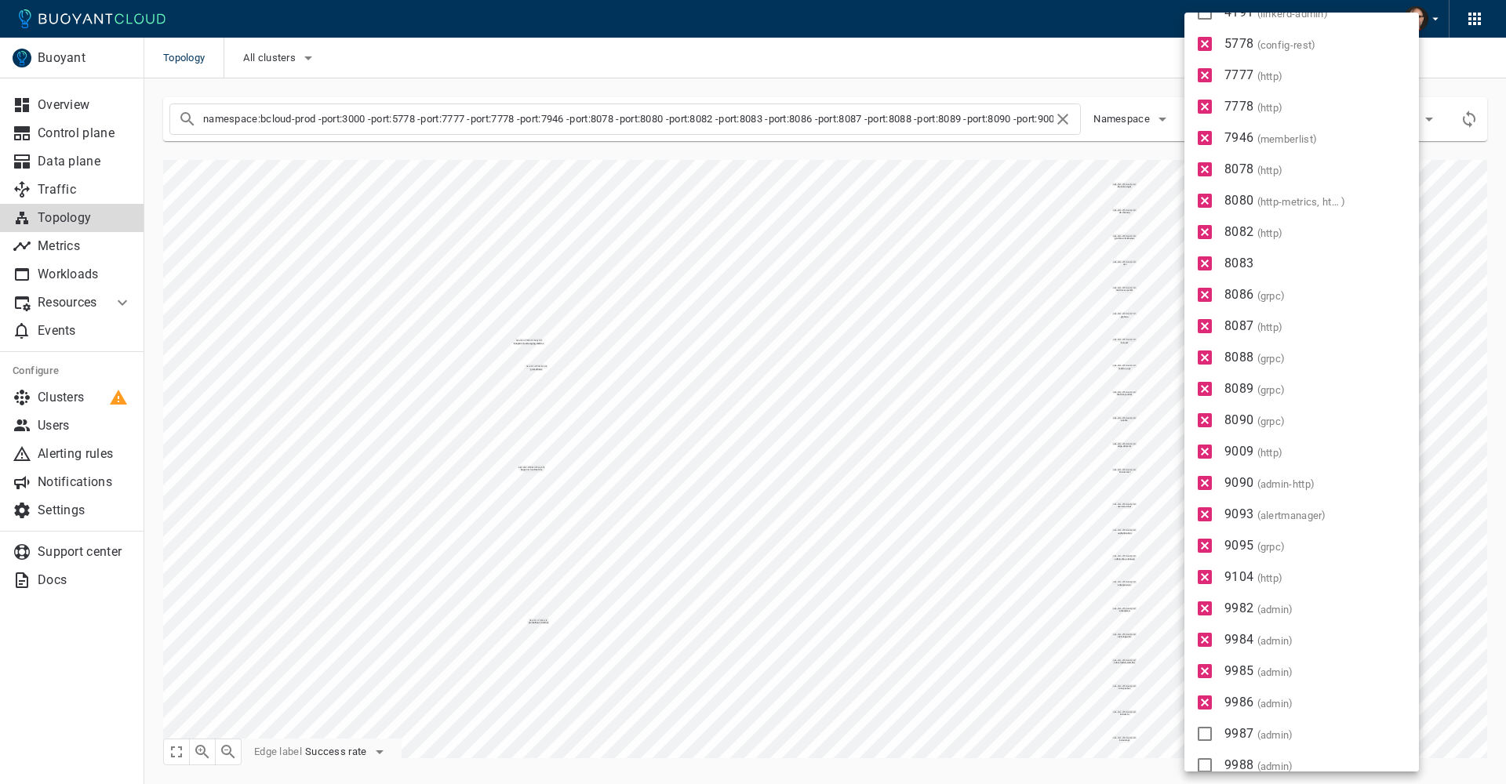
type input "namespace:bcloud-prod -port:3000 -port:5778 -port:7777 -port:7778 -port:7946 -p…"
drag, startPoint x: 1209, startPoint y: 762, endPoint x: 1221, endPoint y: 744, distance: 21.3
click at [1209, 763] on input "9988 ( admin )" at bounding box center [1205, 765] width 19 height 19
checkbox input "true"
type input "namespace:bcloud-prod -port:3000 -port:5778 -port:7777 -port:7778 -port:7946 -p…"
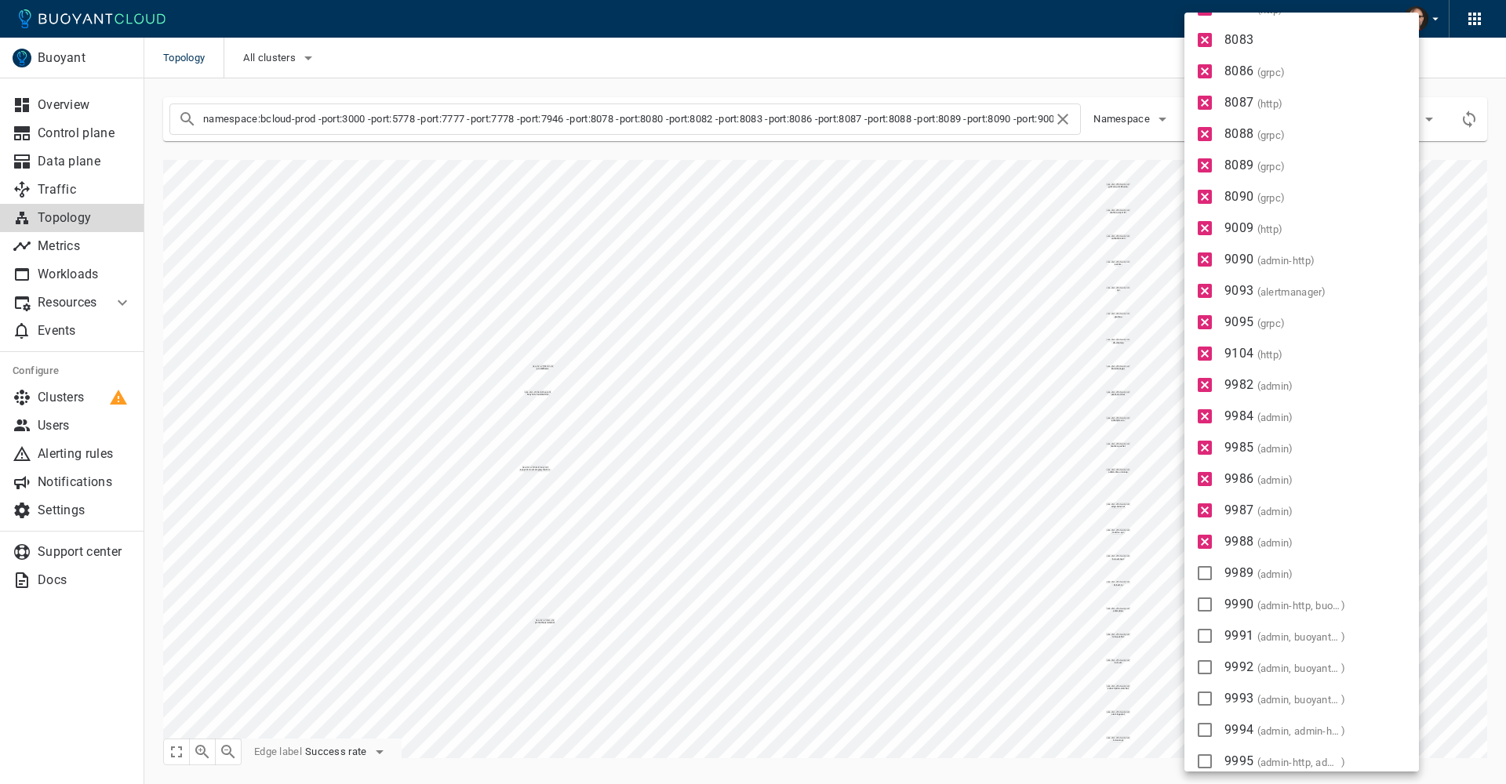
scroll to position [664, 0]
click at [1207, 566] on input "9989 ( admin )" at bounding box center [1205, 570] width 19 height 19
checkbox input "true"
type input "namespace:bcloud-prod -port:3000 -port:5778 -port:7777 -port:7778 -port:7946 -p…"
click at [1214, 599] on input "9990 ( admin-http, buoyant-admin )" at bounding box center [1205, 601] width 19 height 19
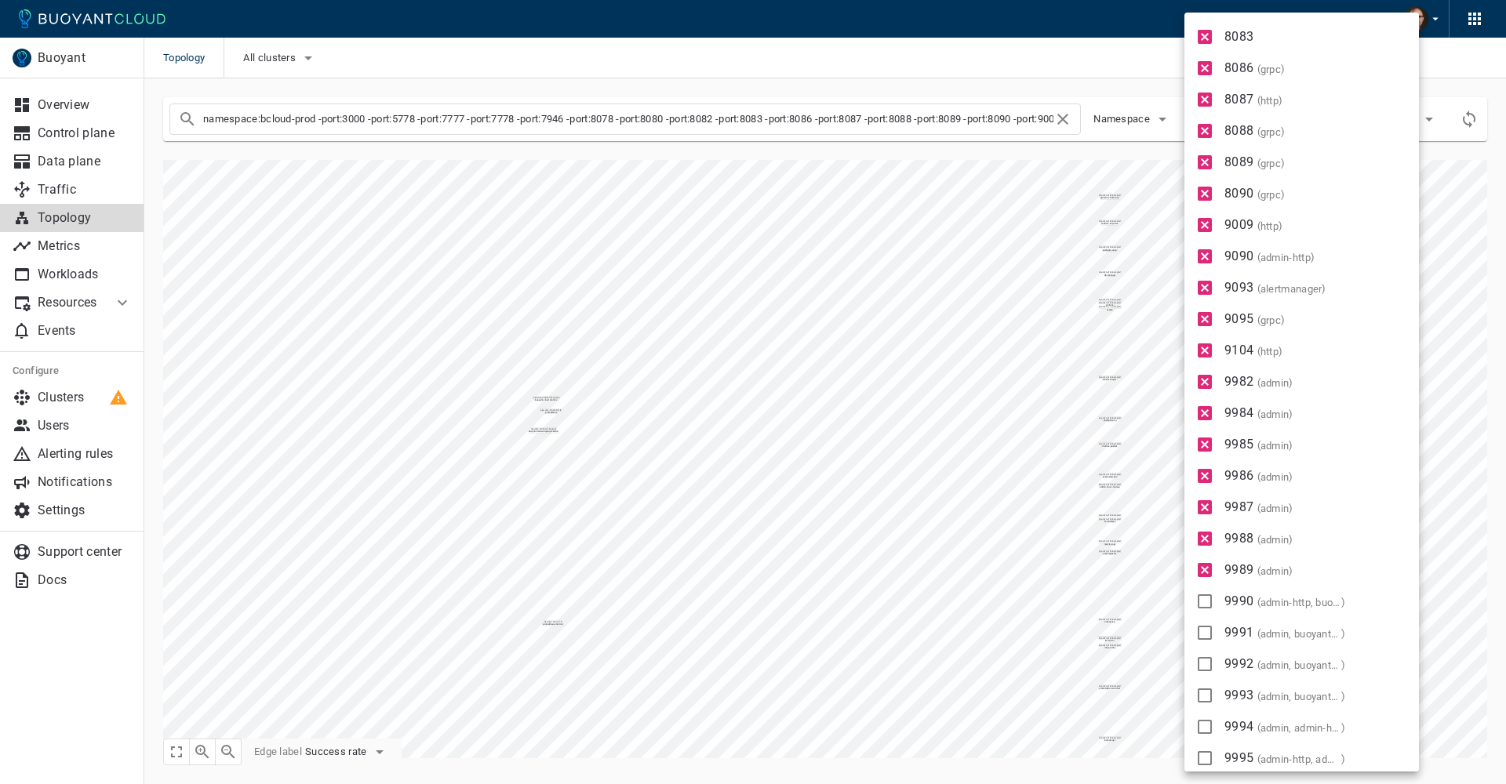
checkbox input "true"
type input "namespace:bcloud-prod -port:3000 -port:5778 -port:7777 -port:7778 -port:7946 -p…"
click at [1202, 630] on input "9991 ( admin, buoyant-admin, admin-http )" at bounding box center [1205, 633] width 19 height 19
checkbox input "true"
type input "namespace:bcloud-prod -port:3000 -port:5778 -port:7777 -port:7778 -port:7946 -p…"
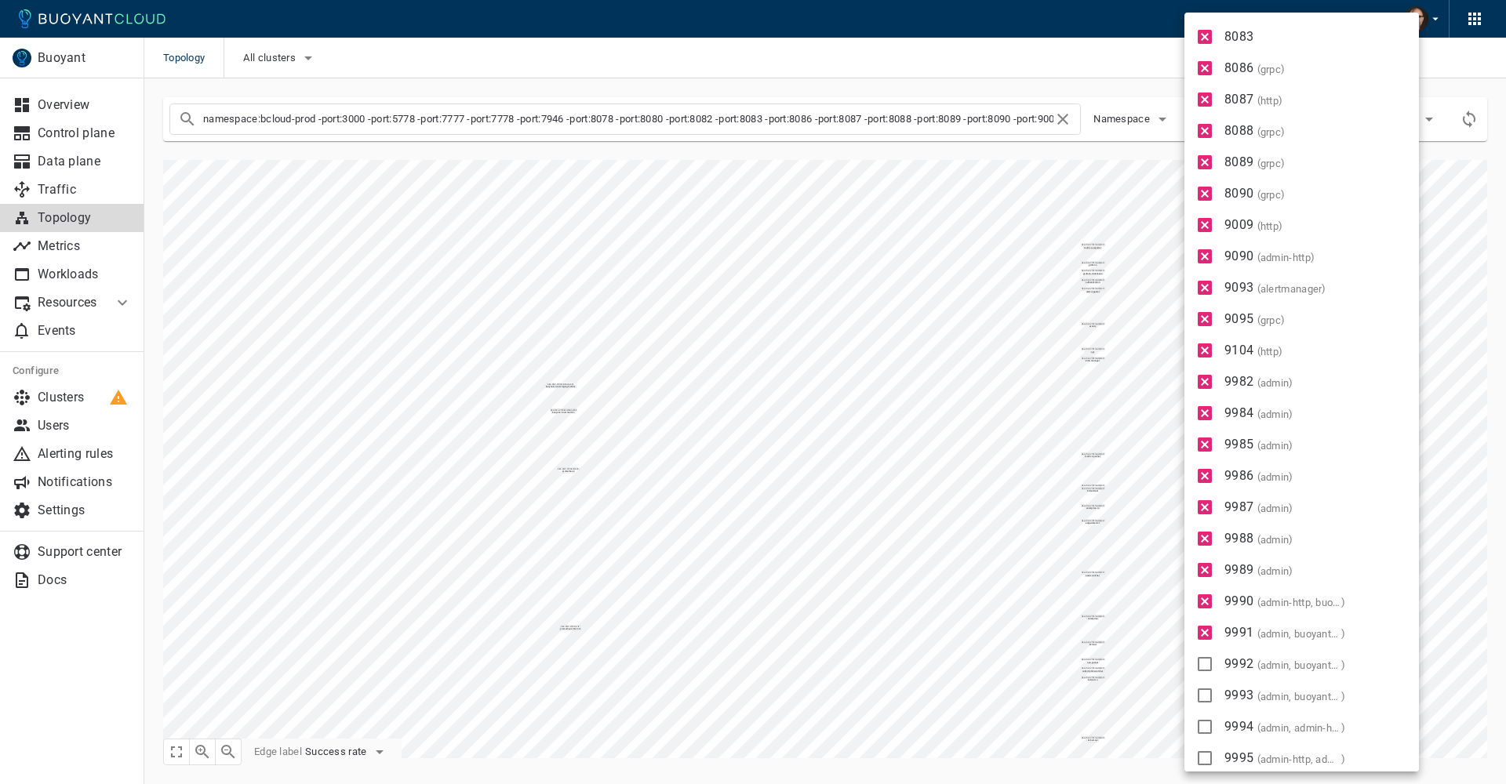
click at [1200, 665] on input "9992 ( admin, buoyant-admin, admin-http )" at bounding box center [1205, 664] width 19 height 19
checkbox input "true"
type input "namespace:bcloud-prod -port:3000 -port:5778 -port:7777 -port:7778 -port:7946 -p…"
click at [1204, 692] on input "9993 ( admin, buoyant-admin )" at bounding box center [1205, 695] width 19 height 19
checkbox input "true"
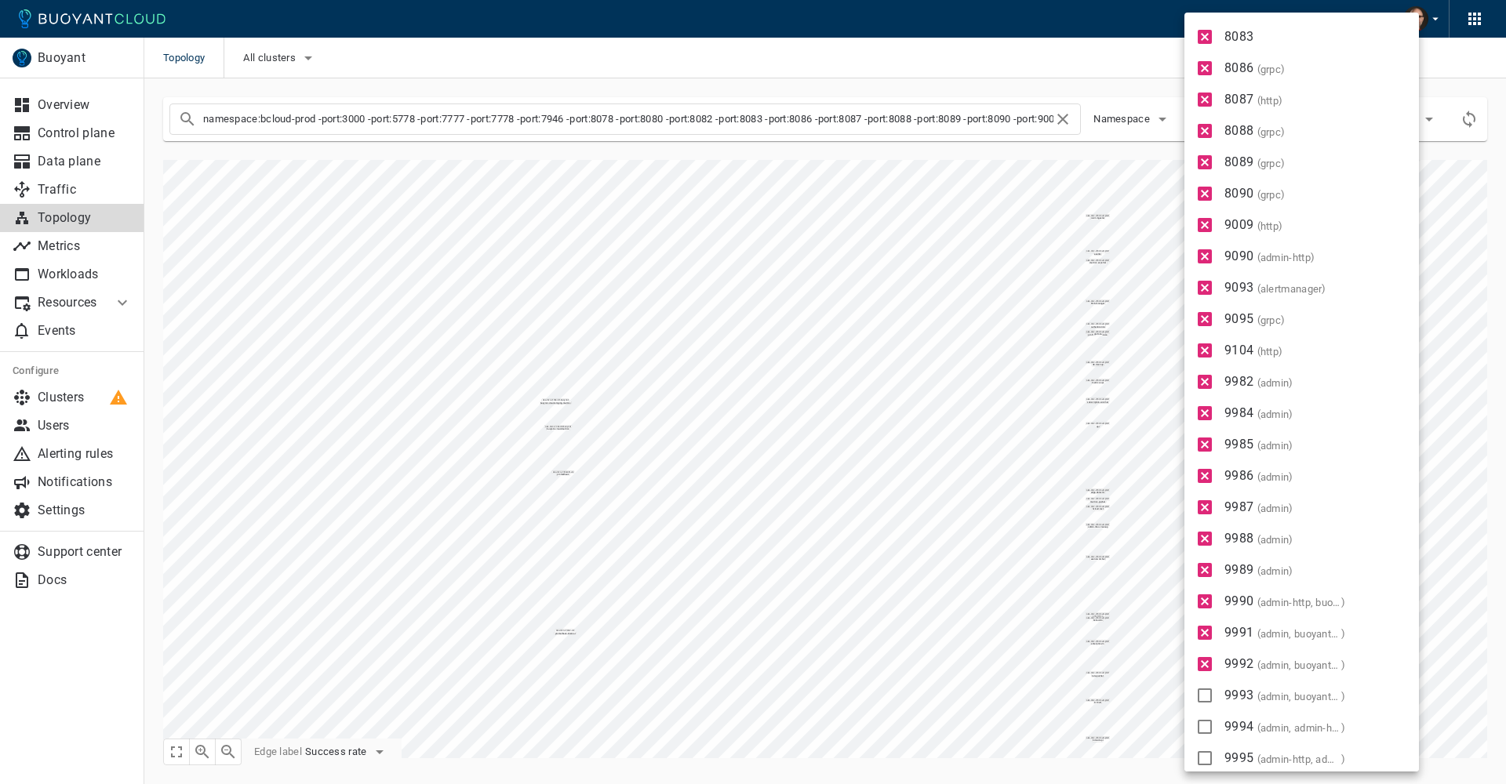
type input "namespace:bcloud-prod -port:3000 -port:5778 -port:7777 -port:7778 -port:7946 -p…"
drag, startPoint x: 1210, startPoint y: 731, endPoint x: 1207, endPoint y: 757, distance: 26.2
click at [1210, 731] on input "9994 ( admin, admin-http, buoyant-admin )" at bounding box center [1205, 727] width 19 height 19
checkbox input "true"
type input "namespace:bcloud-prod -port:3000 -port:5778 -port:7777 -port:7778 -port:7946 -p…"
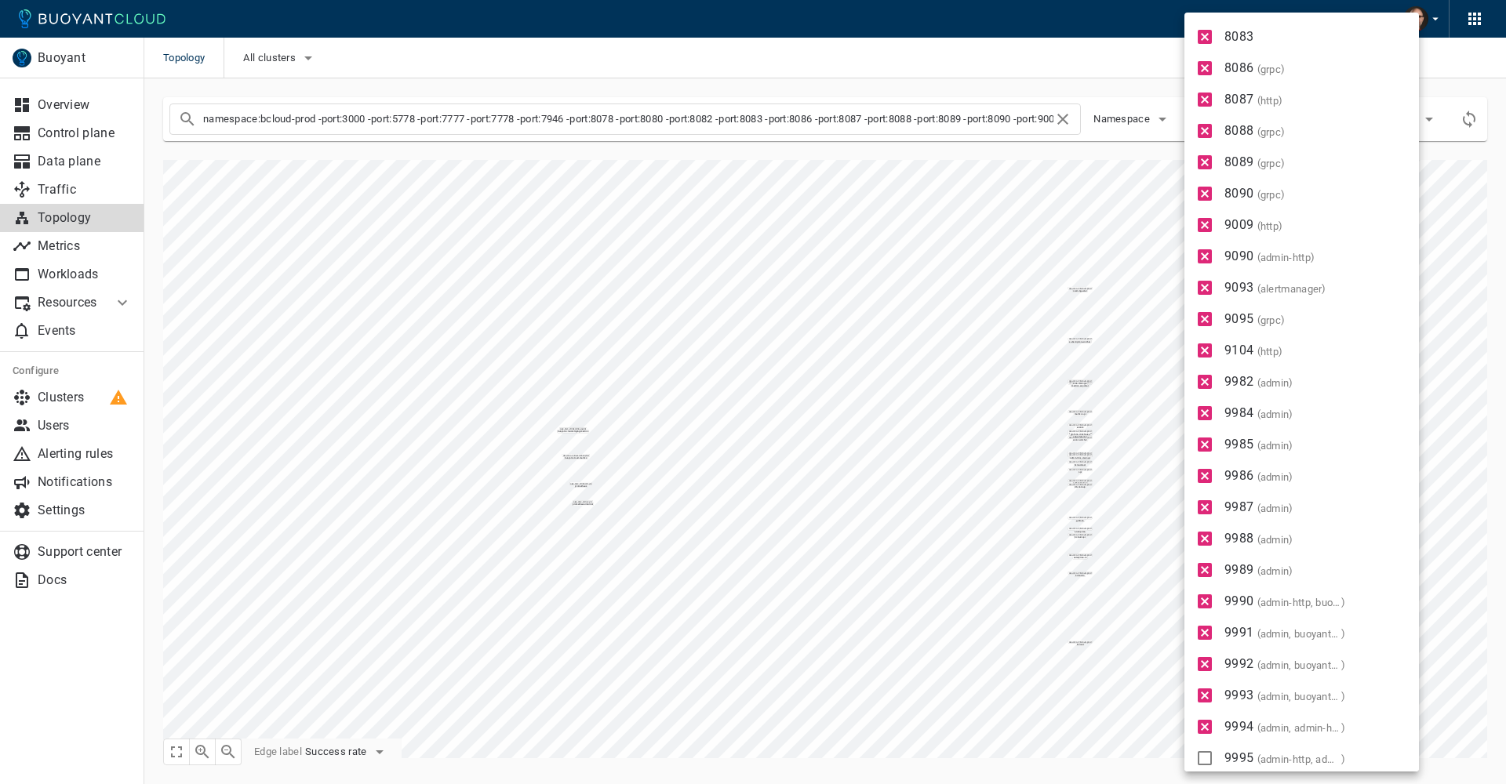
click at [1205, 760] on input "9995 ( admin-http, admin )" at bounding box center [1205, 758] width 19 height 19
checkbox input "true"
type input "namespace:bcloud-prod -port:3000 -port:5778 -port:7777 -port:7778 -port:7946 -p…"
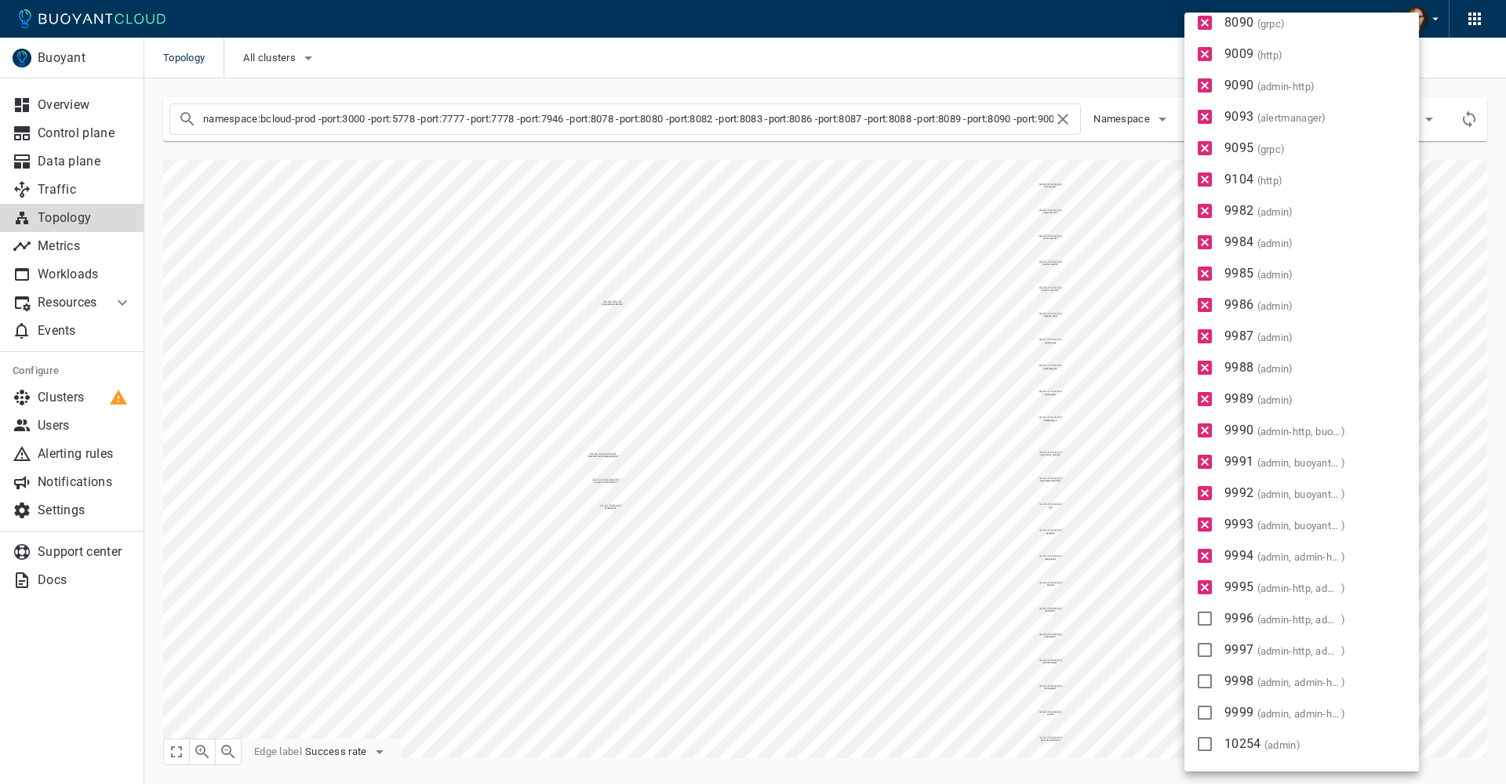
scroll to position [836, 0]
drag, startPoint x: 1202, startPoint y: 614, endPoint x: 1204, endPoint y: 647, distance: 33.0
click at [1202, 614] on input "9996 ( admin-http, admin )" at bounding box center [1205, 618] width 19 height 19
checkbox input "true"
type input "namespace:bcloud-prod -port:3000 -port:5778 -port:7777 -port:7778 -port:7946 -p…"
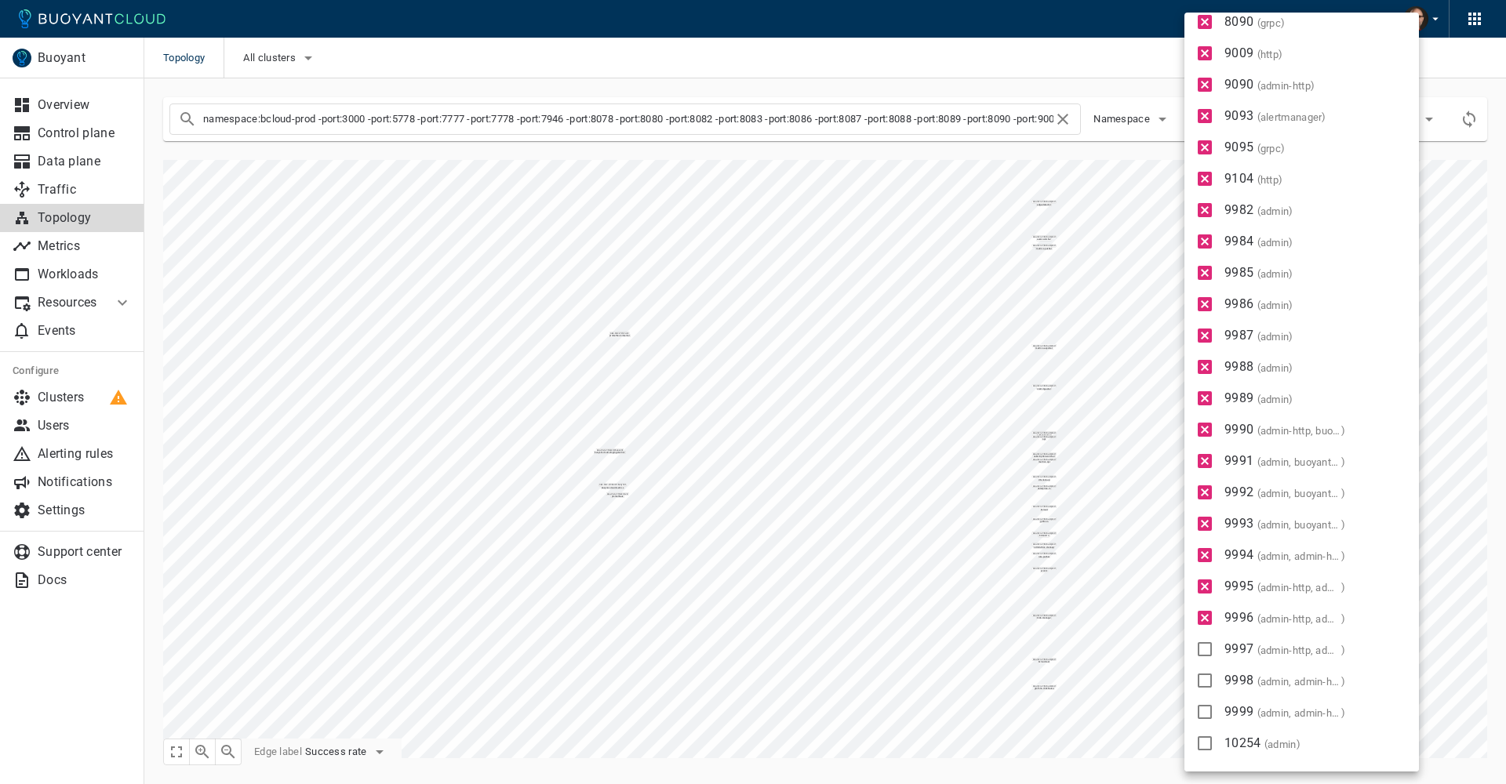
drag, startPoint x: 1204, startPoint y: 651, endPoint x: 1214, endPoint y: 679, distance: 29.8
click at [1205, 653] on input "9997 ( admin-http, admin )" at bounding box center [1205, 649] width 19 height 19
checkbox input "true"
type input "namespace:bcloud-prod -port:3000 -port:5778 -port:7777 -port:7778 -port:7946 -p…"
drag, startPoint x: 1213, startPoint y: 681, endPoint x: 1213, endPoint y: 698, distance: 17.3
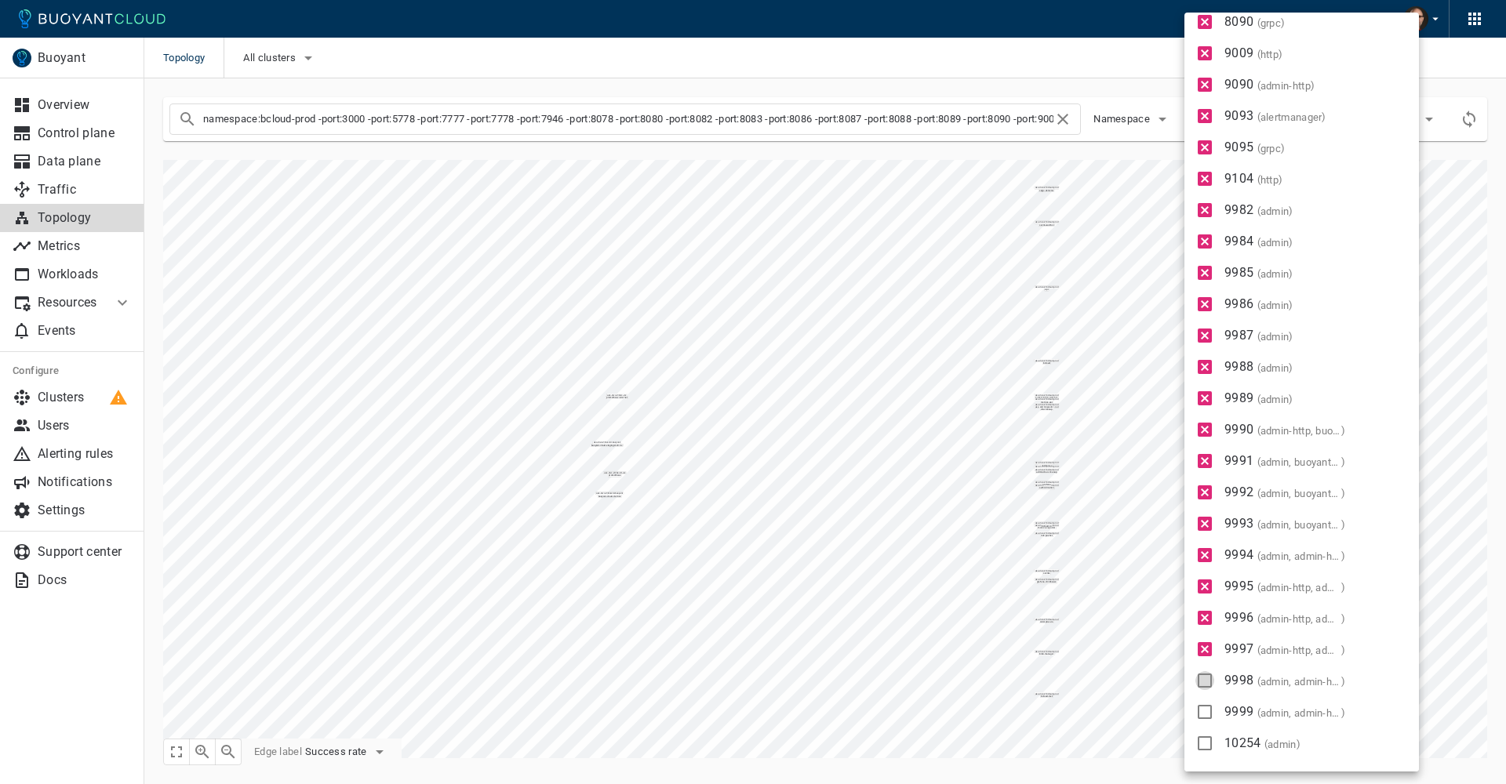
click at [1213, 681] on input "9998 ( admin, admin-http )" at bounding box center [1205, 681] width 19 height 19
checkbox input "true"
type input "namespace:bcloud-prod -port:3000 -port:5778 -port:7777 -port:7778 -port:7946 -p…"
drag, startPoint x: 1208, startPoint y: 708, endPoint x: 1211, endPoint y: 729, distance: 21.4
click at [1208, 708] on input "9999 ( admin, admin-http )" at bounding box center [1205, 712] width 19 height 19
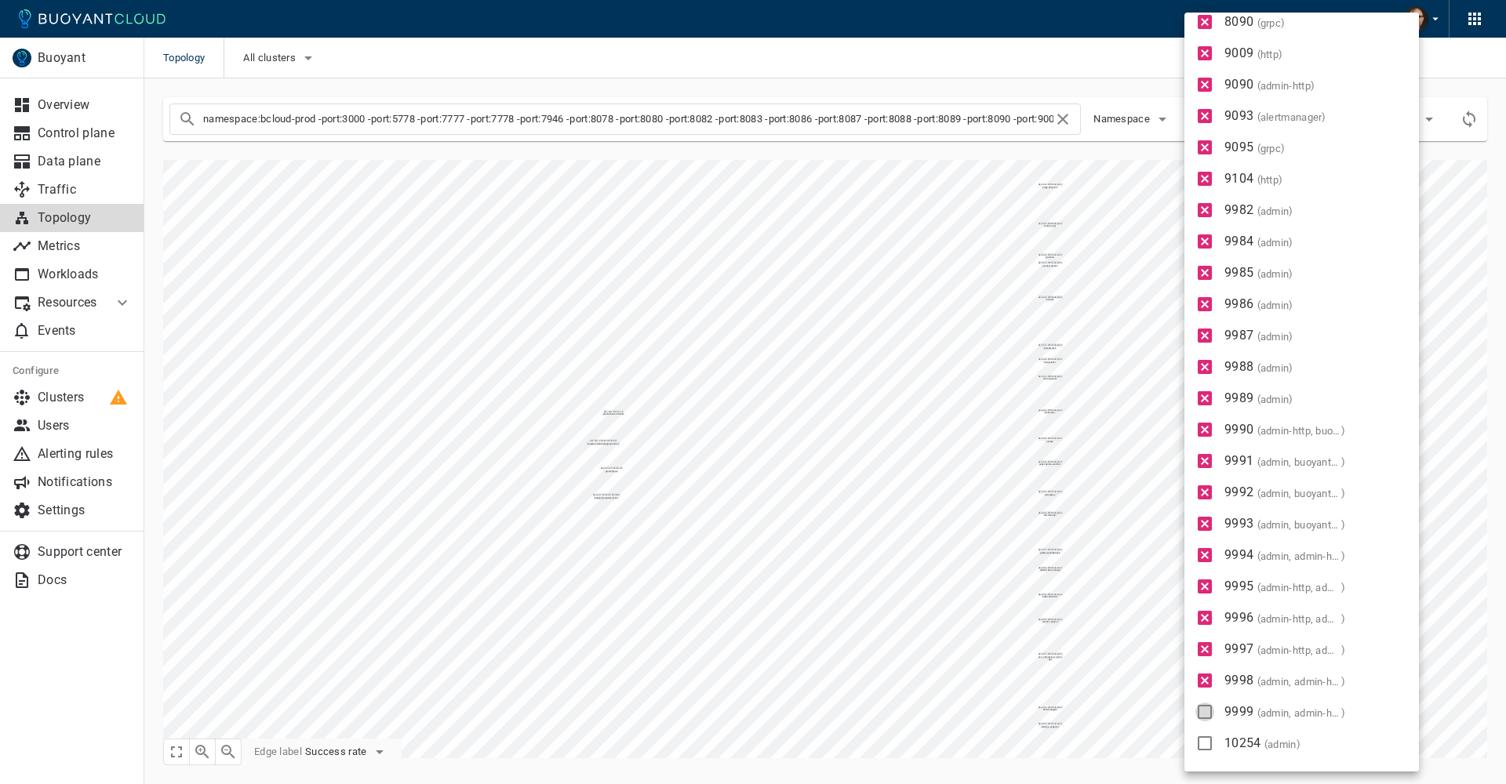
checkbox input "true"
type input "namespace:bcloud-prod -port:3000 -port:5778 -port:7777 -port:7778 -port:7946 -p…"
click at [1207, 743] on input "10254 ( admin )" at bounding box center [1205, 743] width 19 height 19
checkbox input "true"
type input "namespace:bcloud-prod -port:3000 -port:5778 -port:7777 -port:7778 -port:7946 -p…"
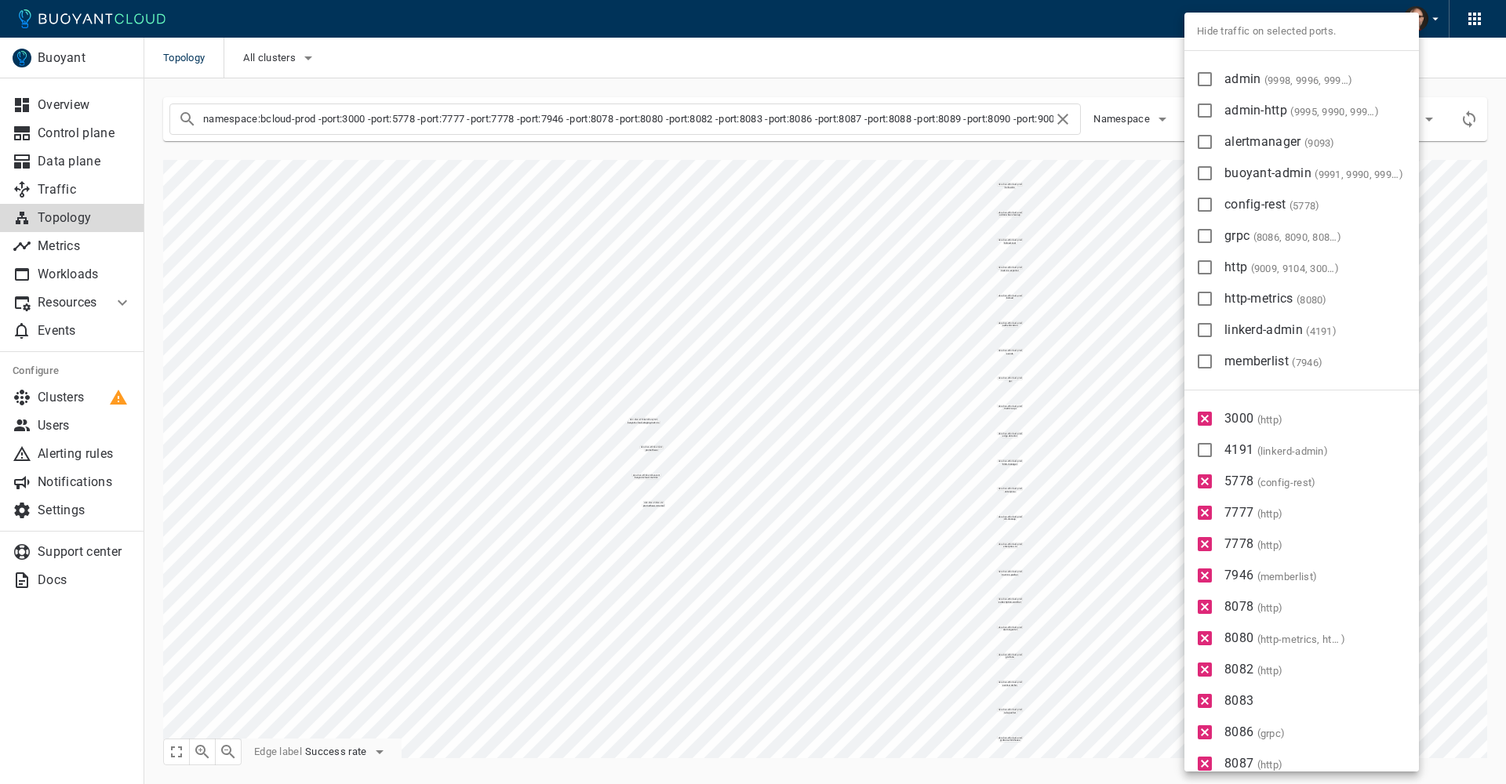
click at [1072, 423] on div at bounding box center [753, 392] width 1506 height 784
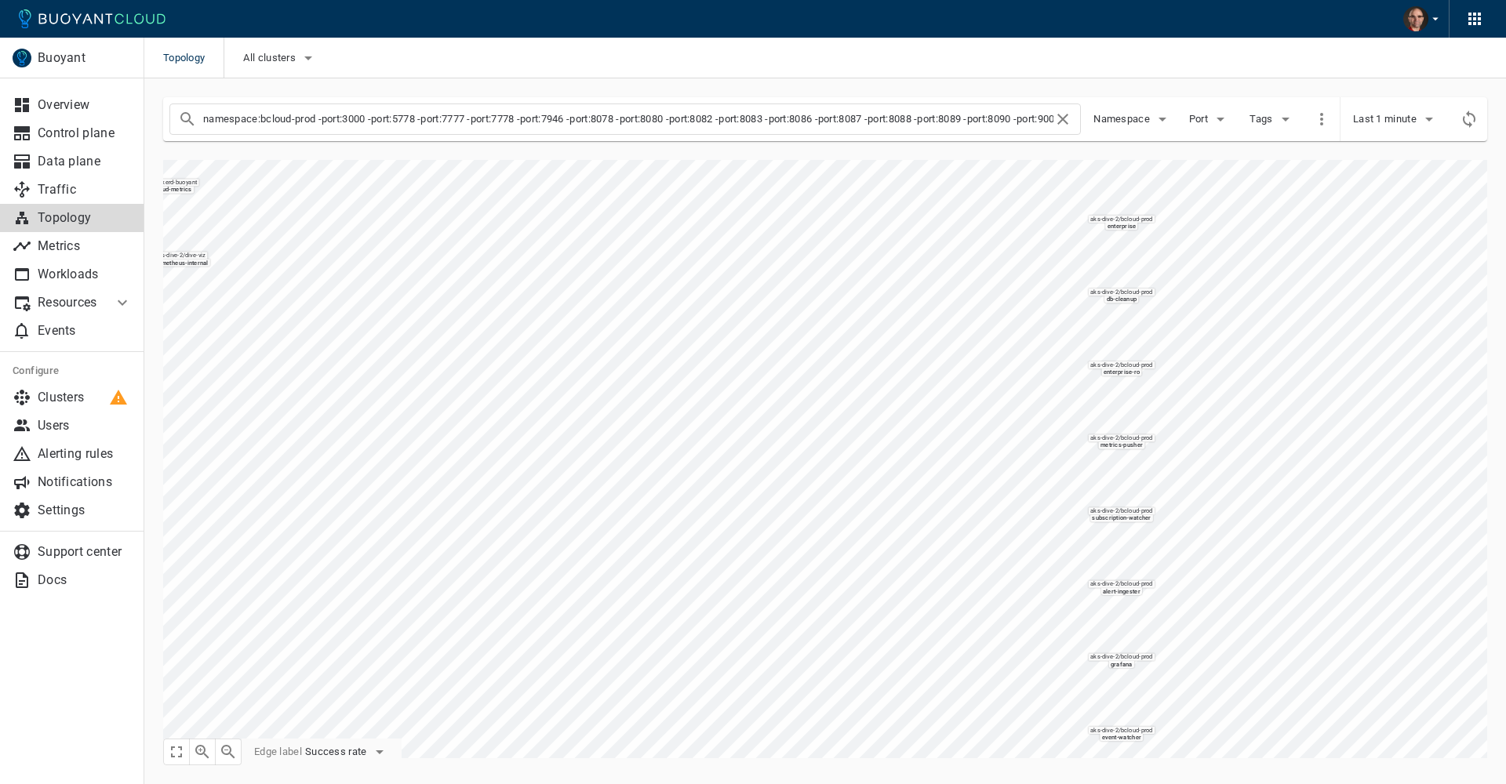
click at [697, 0] on html "Topology All clusters Buoyant Overview Control plane Data plane Traffic Topolog…" at bounding box center [753, 392] width 1506 height 784
